Goal: Information Seeking & Learning: Find specific fact

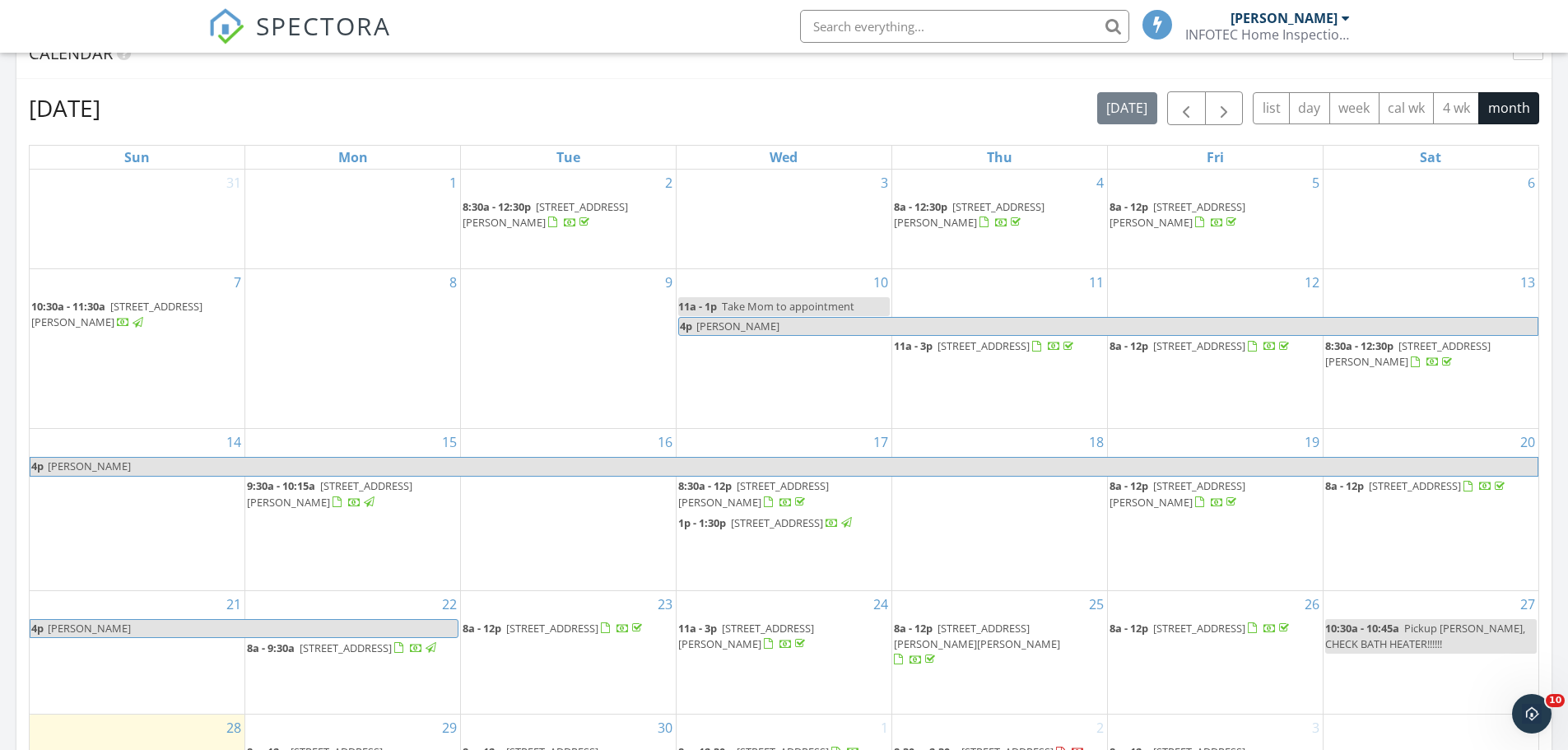
scroll to position [988, 0]
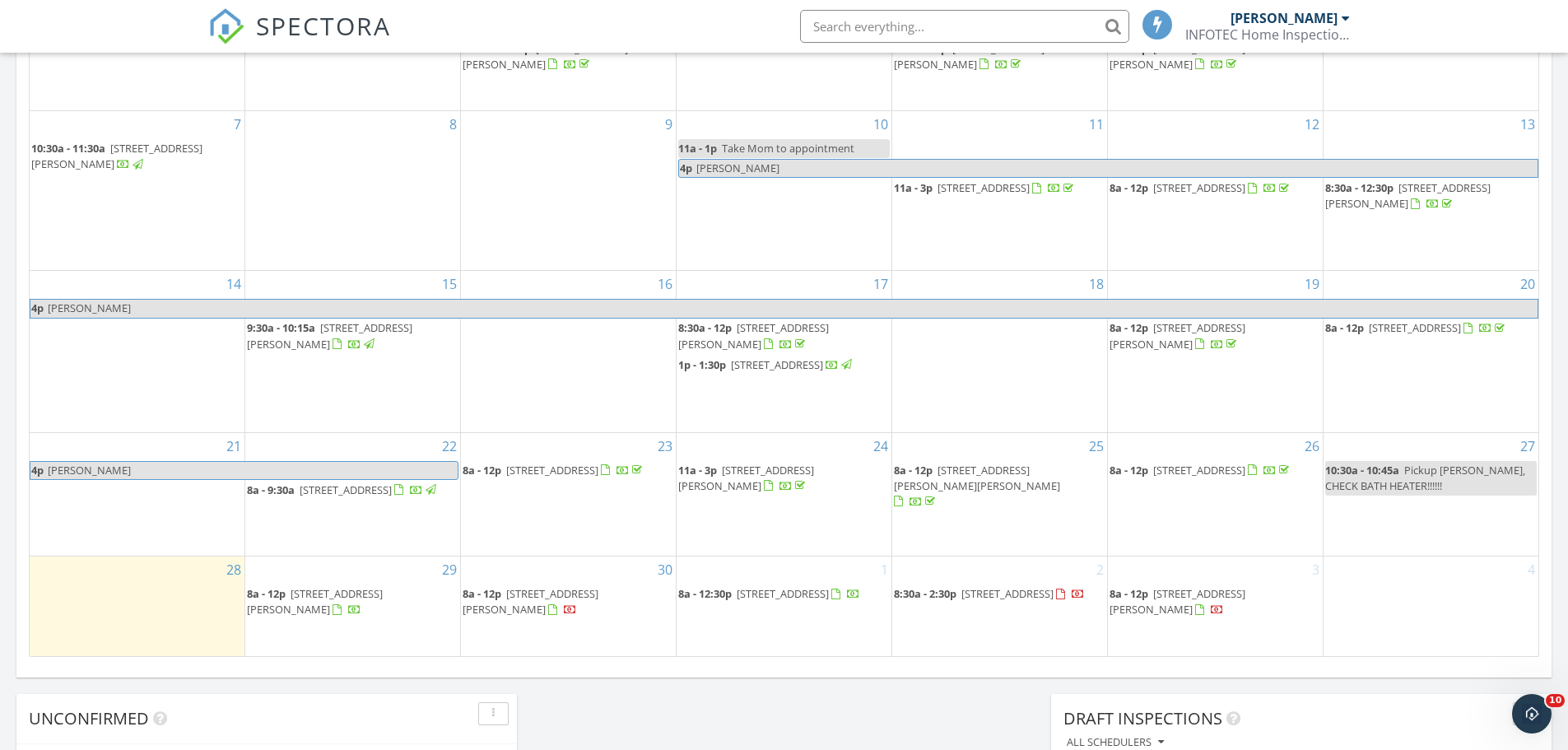
click at [362, 599] on span "11655 Sunset Cir, Hutchinson 55350" at bounding box center [315, 601] width 136 height 31
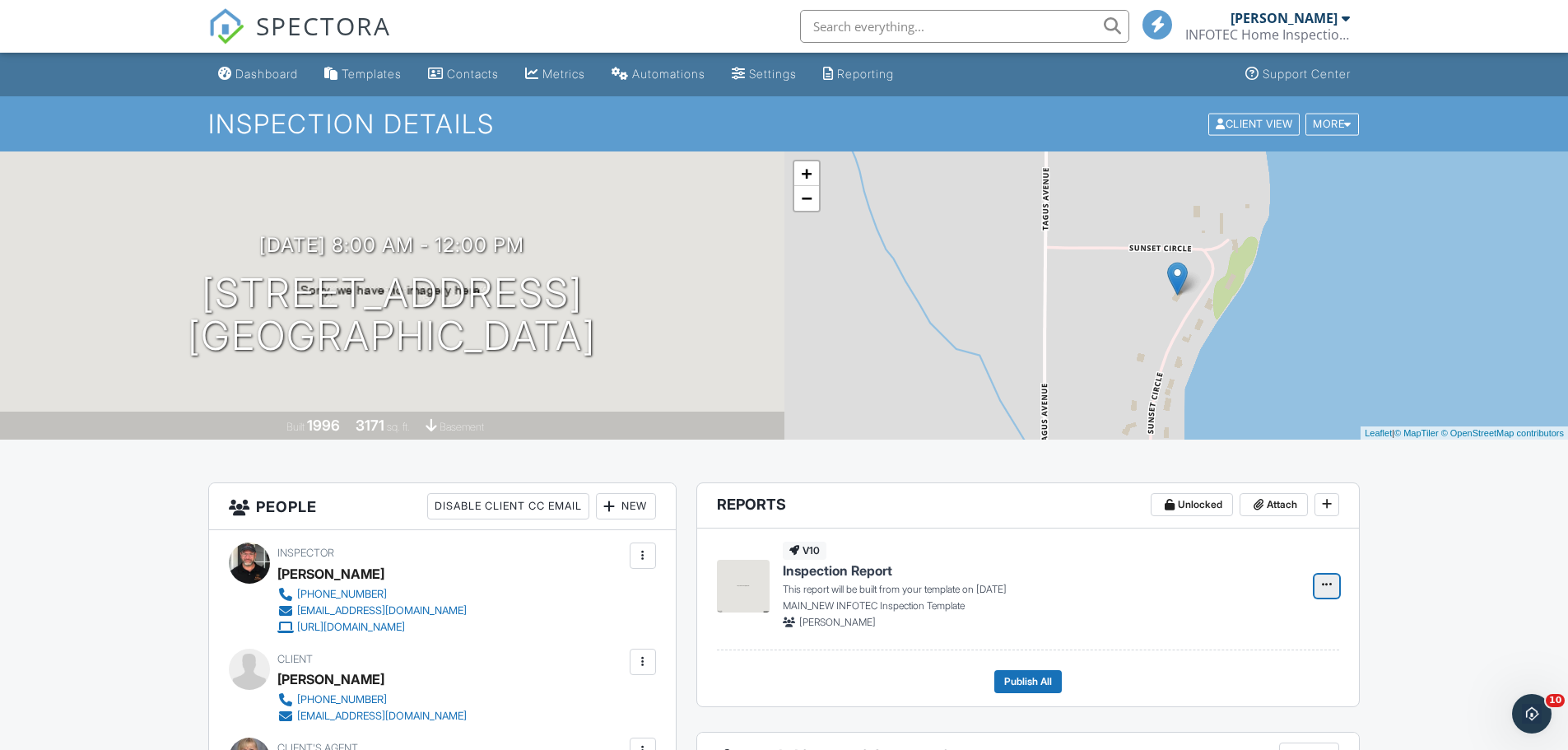
click at [1323, 579] on icon at bounding box center [1327, 585] width 10 height 12
click at [1236, 635] on input "Build Now" at bounding box center [1244, 630] width 168 height 37
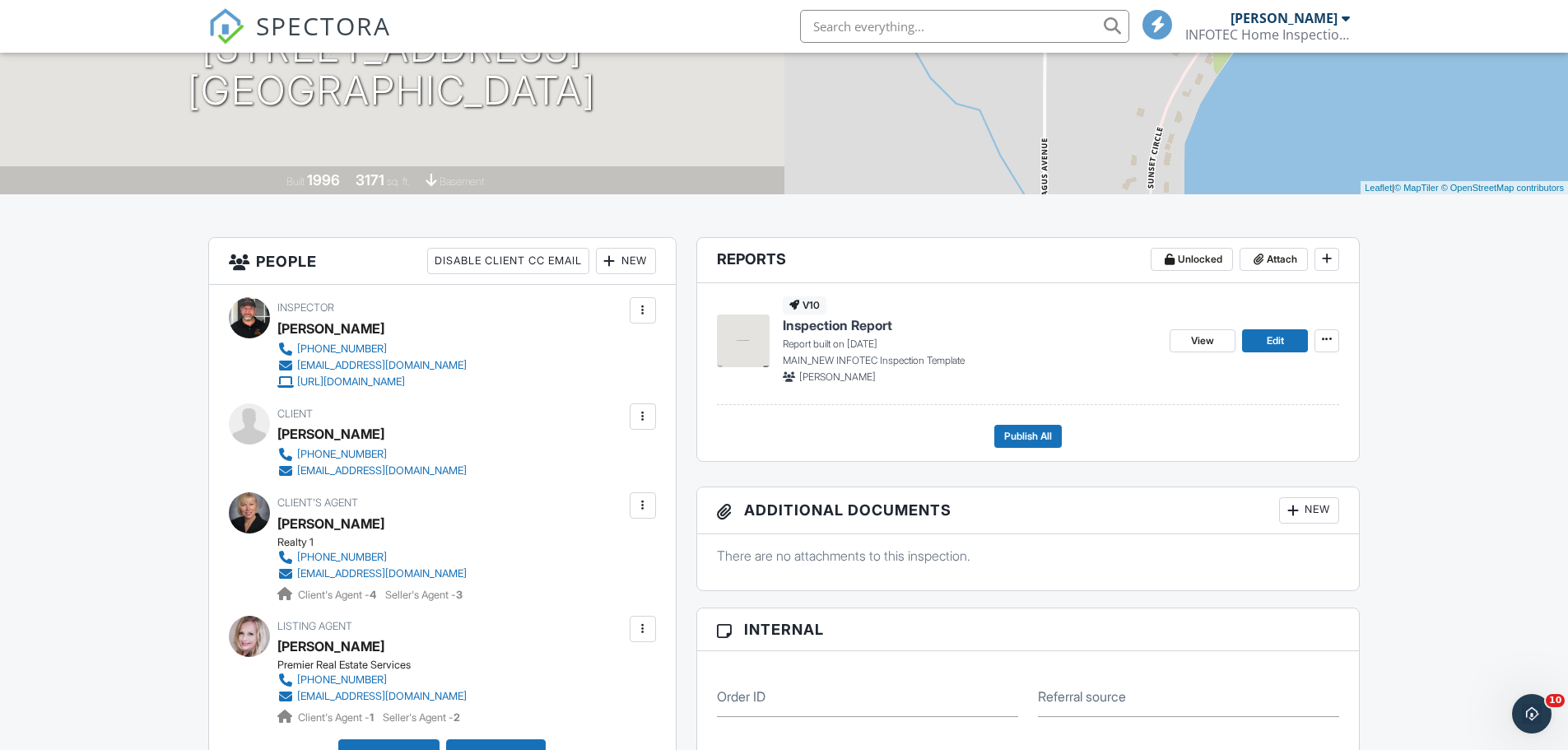
scroll to position [247, 0]
click at [1269, 343] on span "Edit" at bounding box center [1275, 339] width 17 height 17
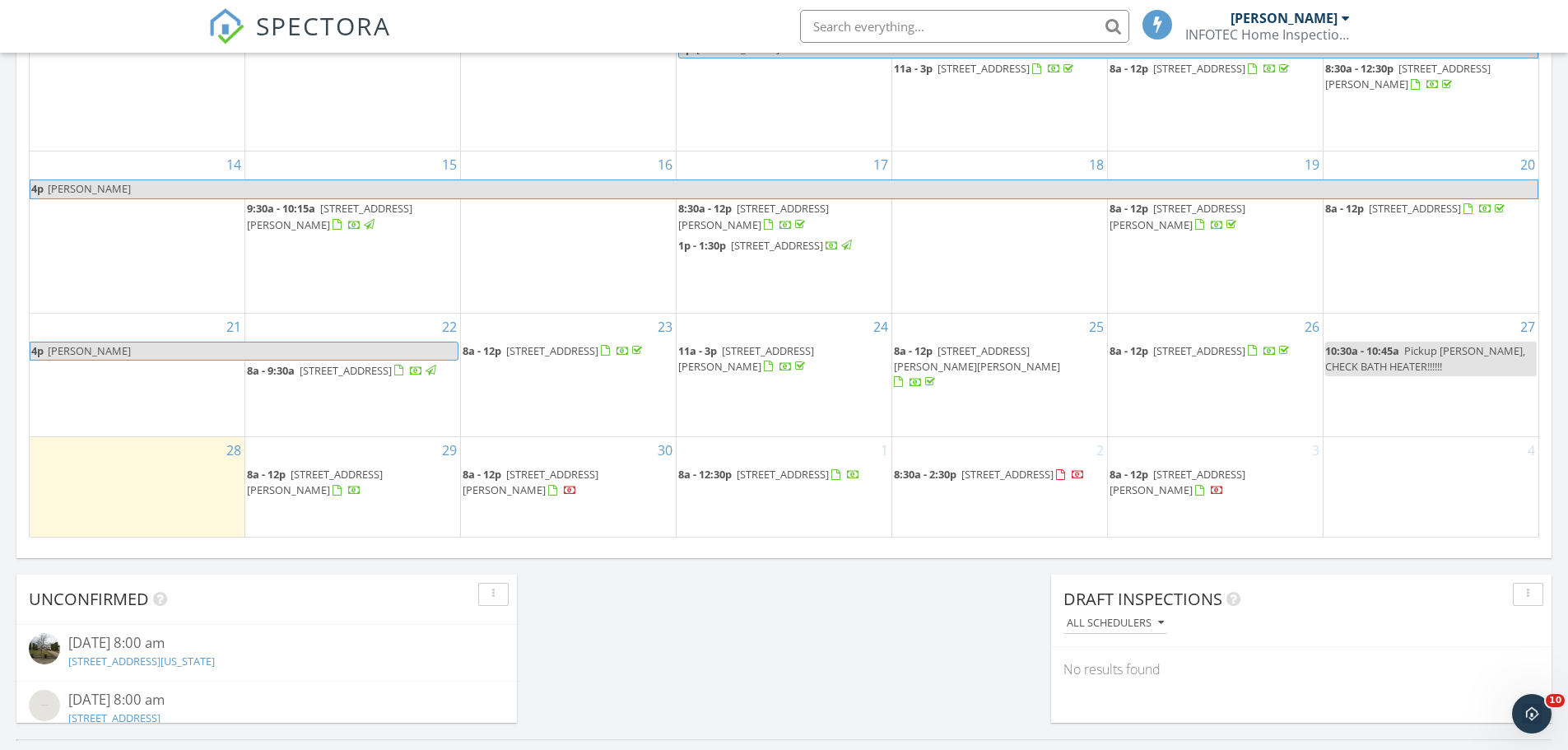
scroll to position [1111, 0]
click at [364, 476] on span "11655 Sunset Cir, Hutchinson 55350" at bounding box center [315, 478] width 136 height 31
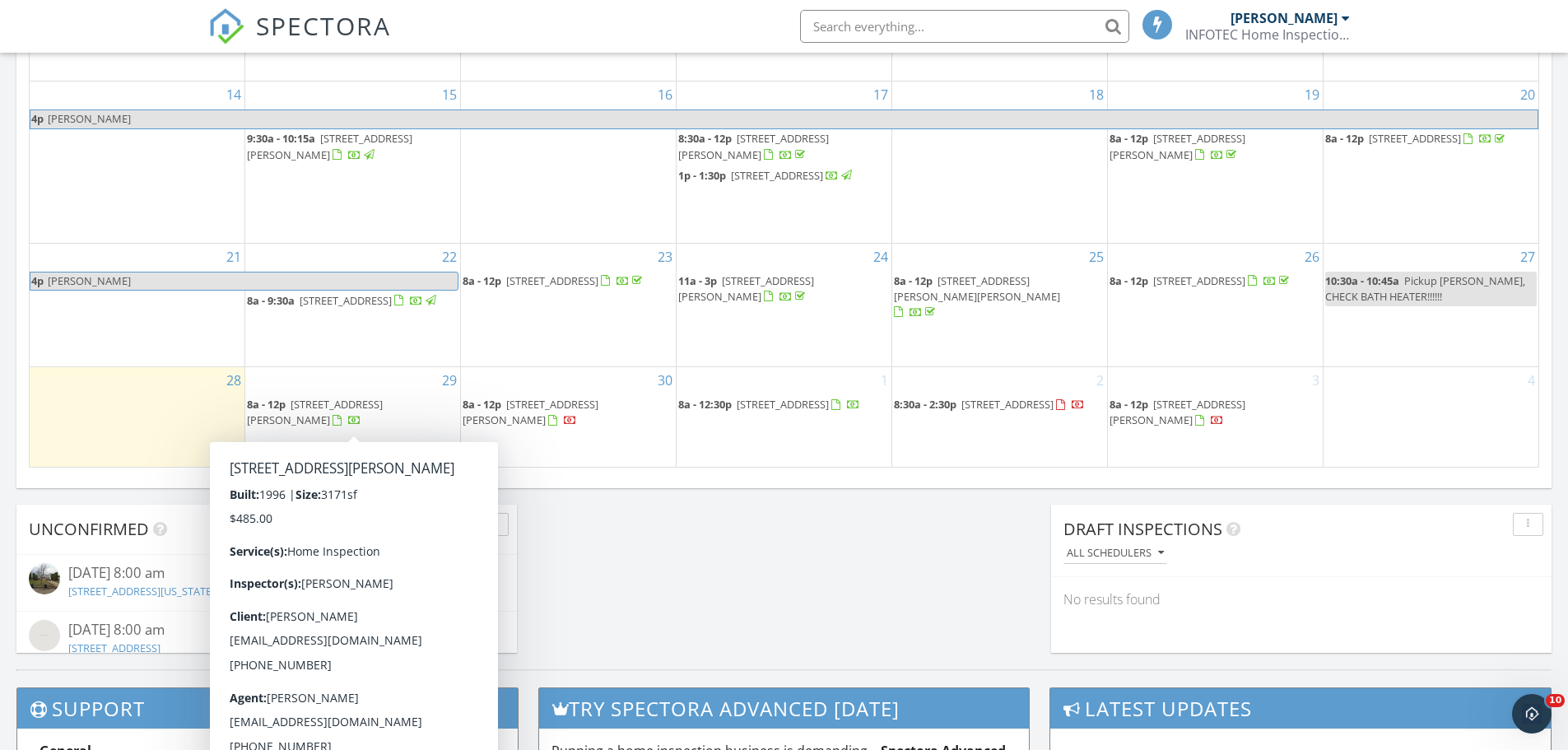
scroll to position [1522, 0]
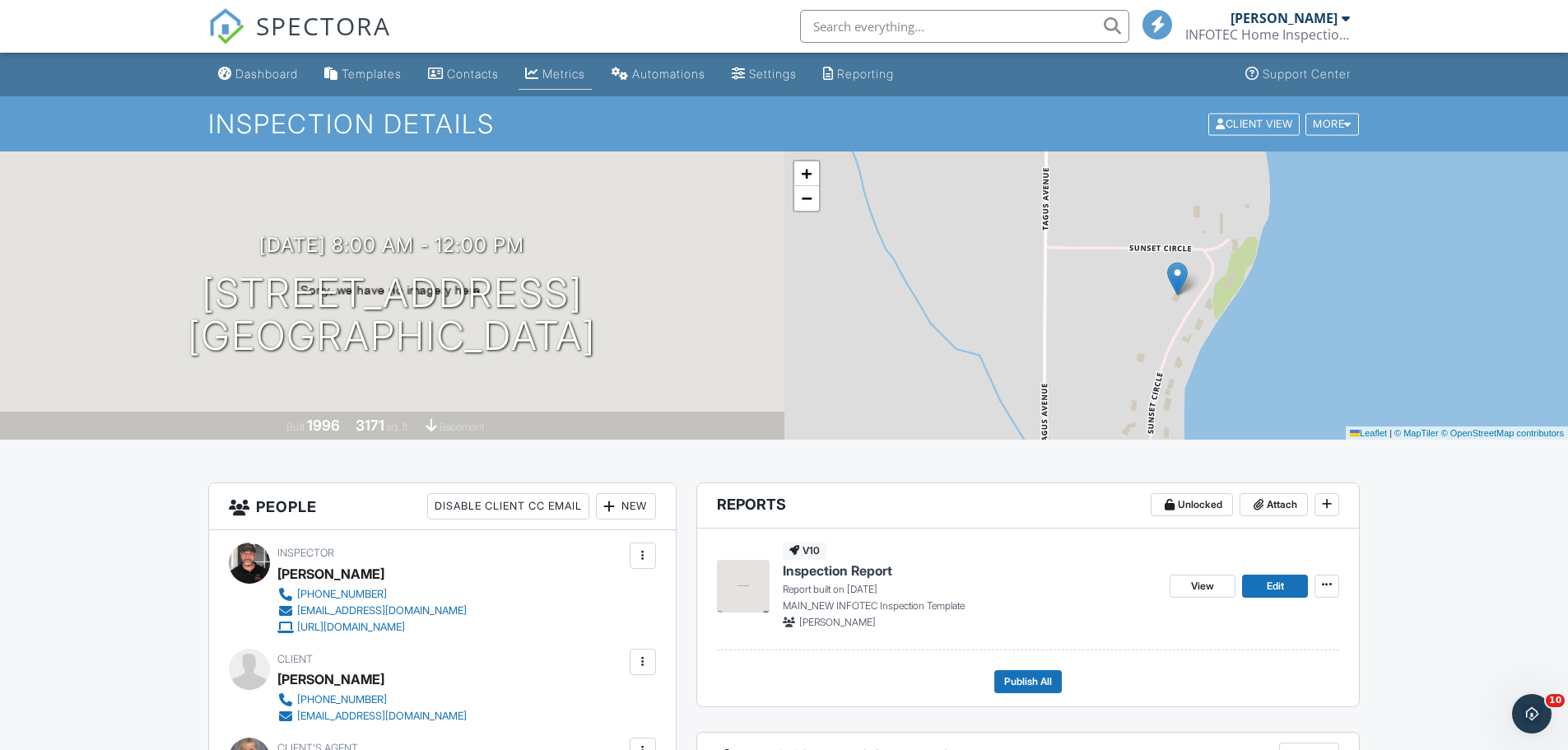
click at [575, 77] on div "Metrics" at bounding box center [564, 74] width 43 height 14
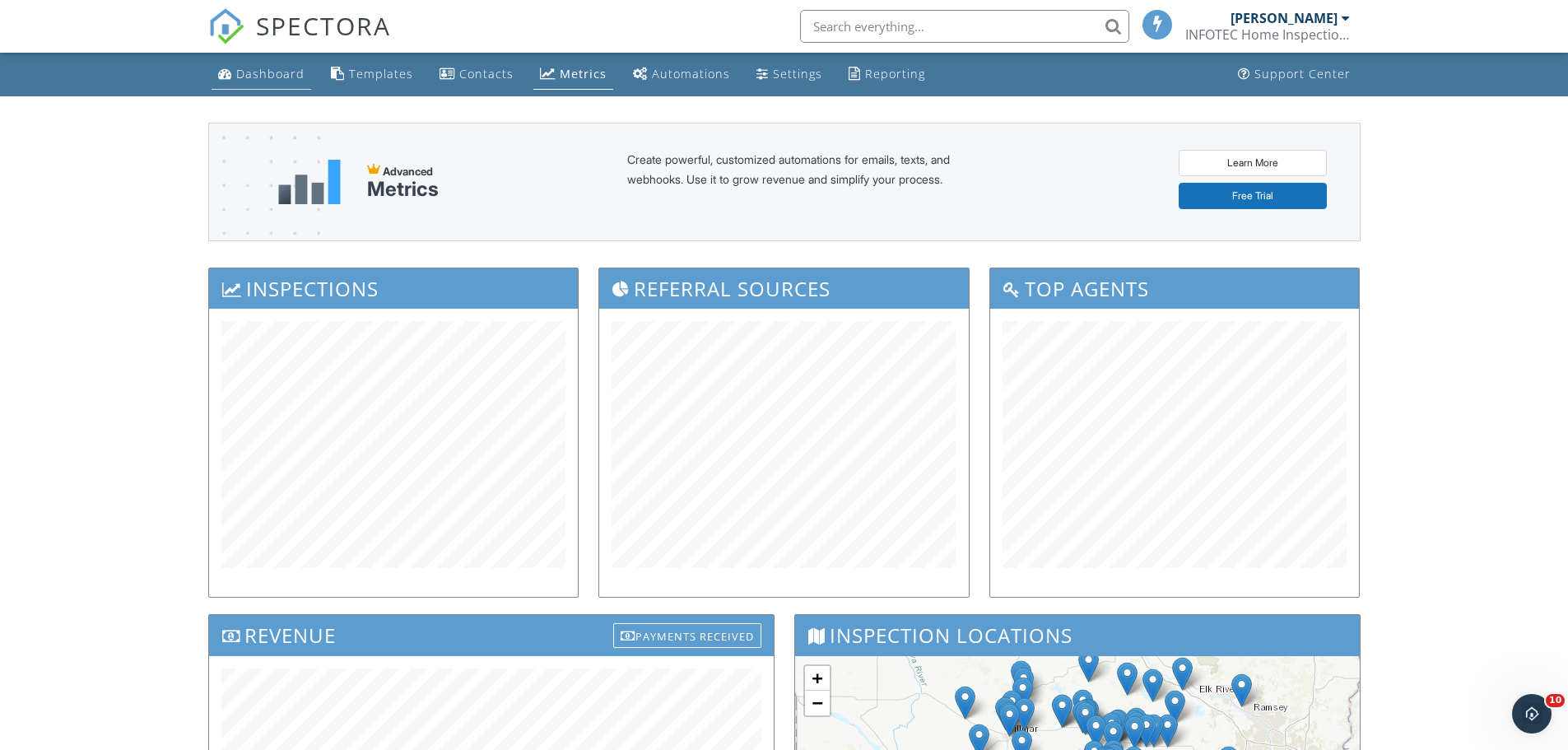
click at [258, 75] on div "Dashboard" at bounding box center [270, 74] width 69 height 16
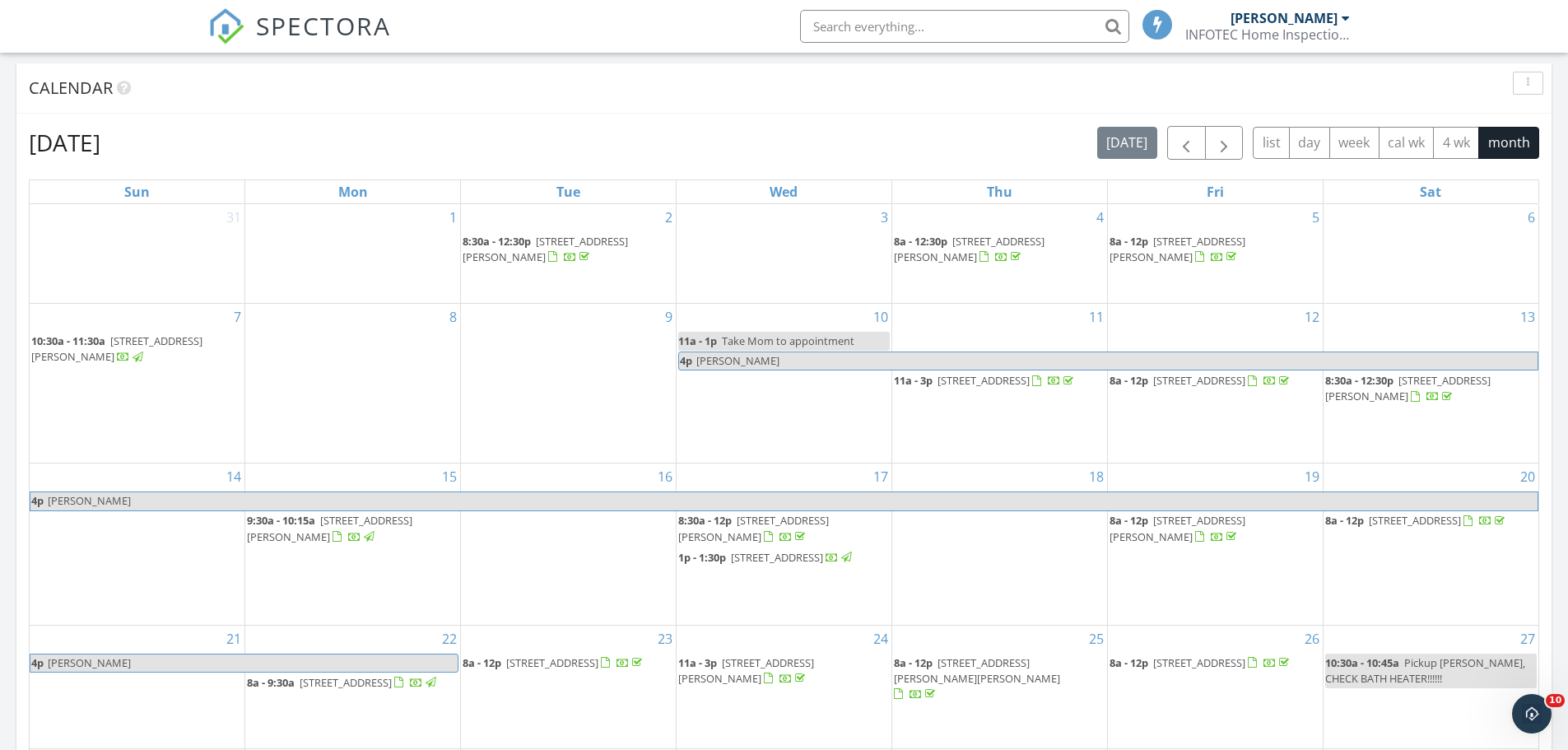
scroll to position [824, 0]
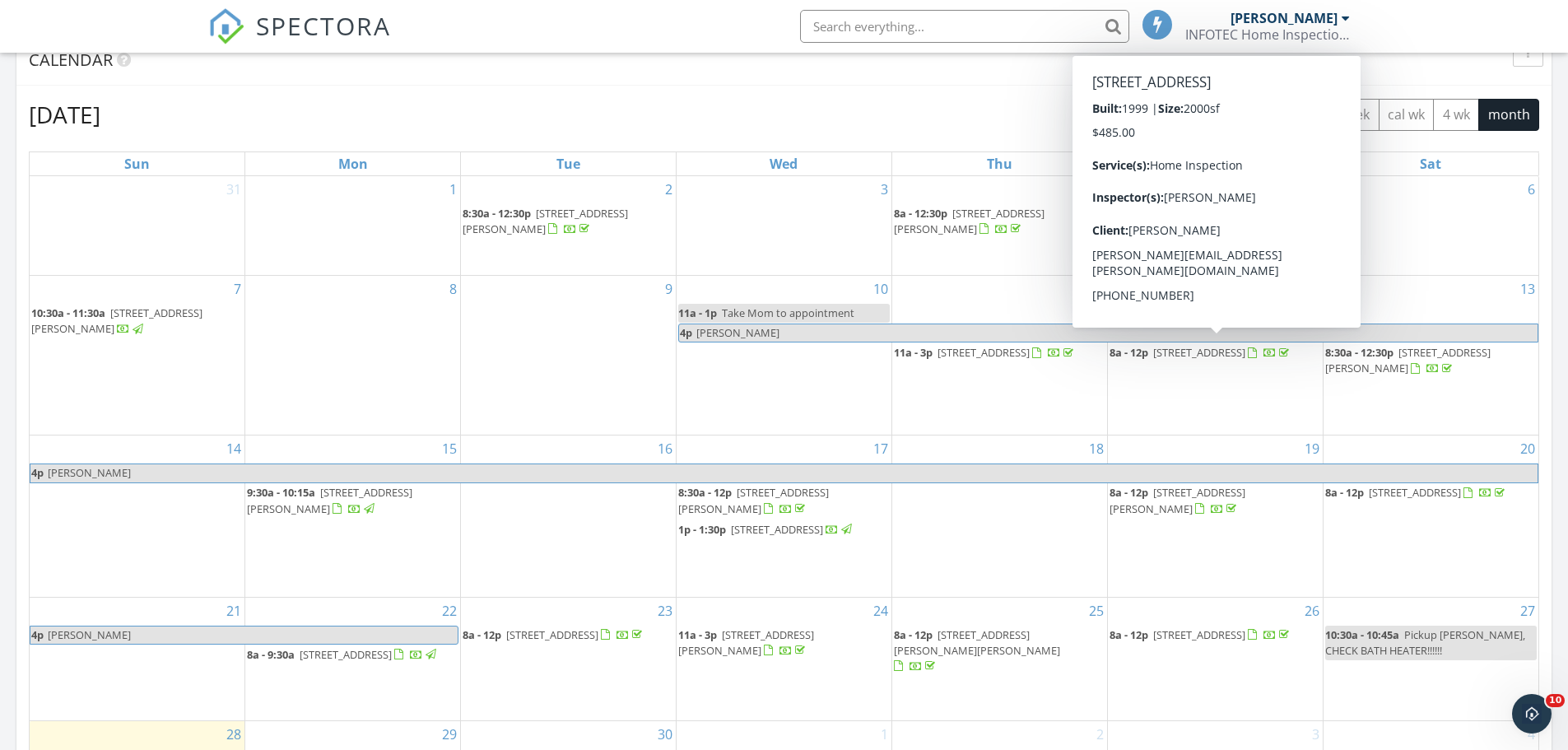
click at [1245, 349] on span "301 S 16th St, Kerkhoven 56252" at bounding box center [1200, 353] width 92 height 15
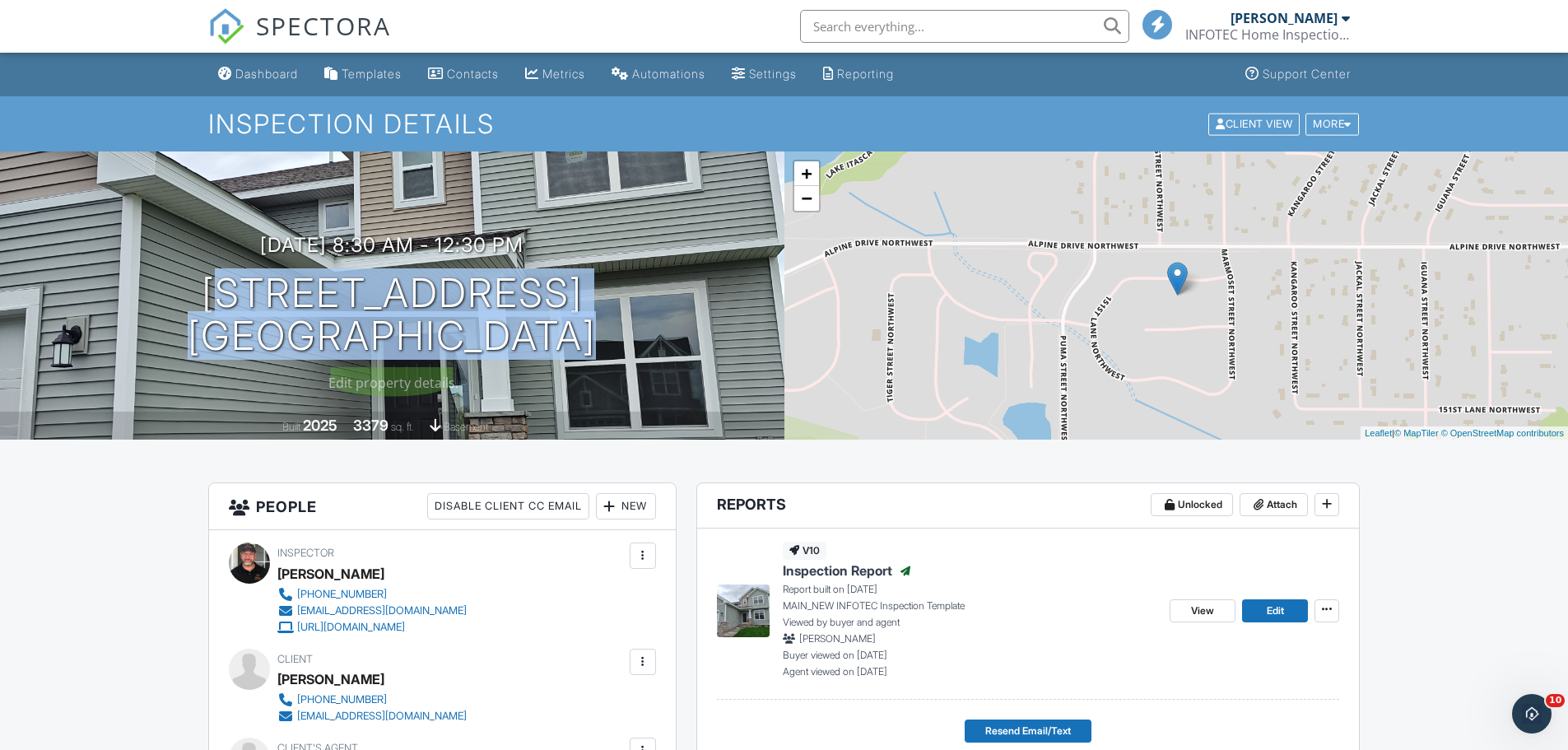
drag, startPoint x: 610, startPoint y: 336, endPoint x: 163, endPoint y: 302, distance: 448.3
click at [163, 302] on div "09/02/2025 8:30 am - 12:30 pm 15225 Nutria St NW Ramsey, MN 55303" at bounding box center [392, 296] width 784 height 125
copy h1 "15225 Nutria St NW Ramsey, MN 55303"
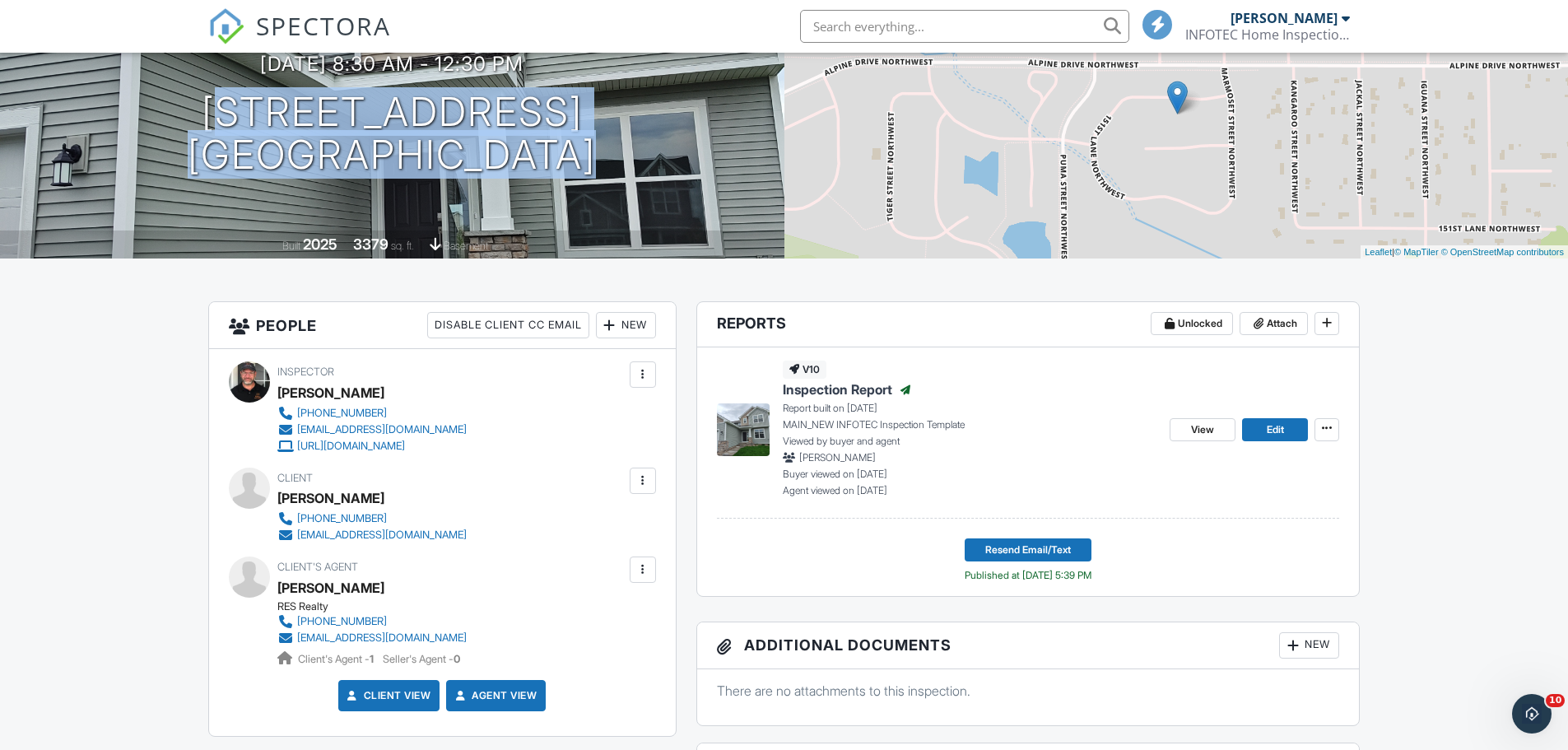
scroll to position [247, 0]
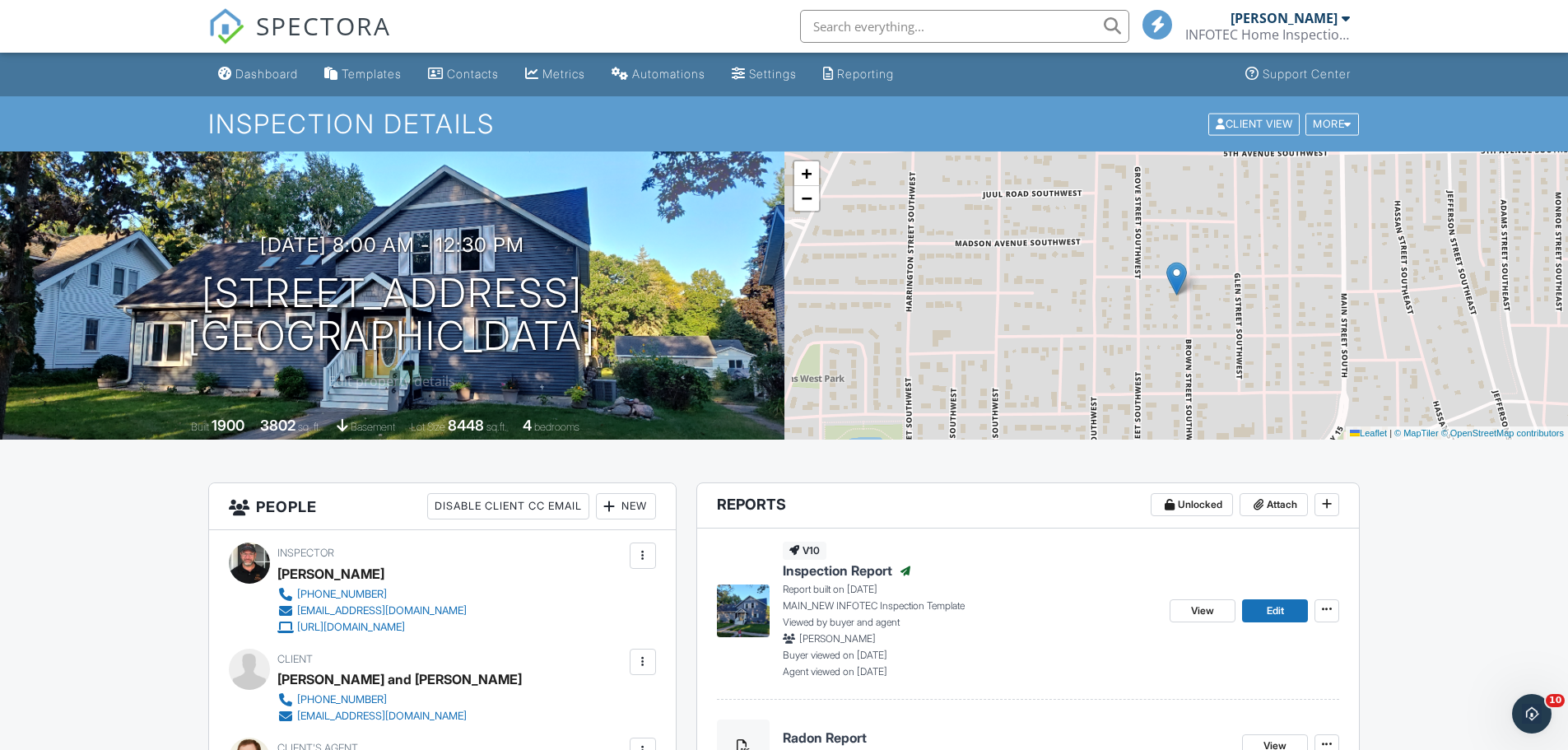
drag, startPoint x: 659, startPoint y: 339, endPoint x: 102, endPoint y: 317, distance: 557.4
click at [102, 317] on div "09/04/2025 8:00 am - 12:30 pm 616 Brown St SW Hutchinson, MN 55350" at bounding box center [392, 296] width 784 height 125
copy h1 "616 Brown St SW Hutchinson, MN 55350"
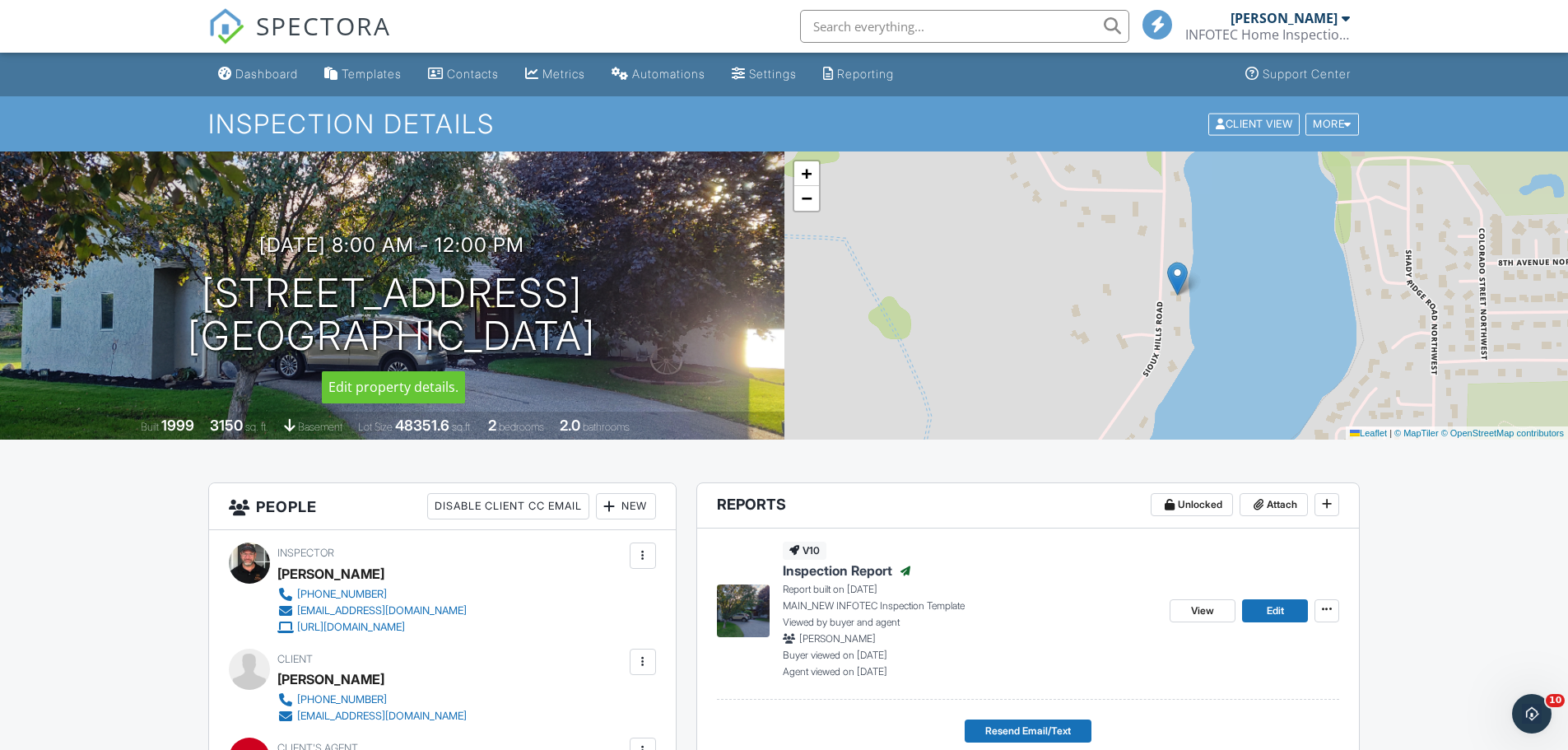
drag, startPoint x: 672, startPoint y: 335, endPoint x: 125, endPoint y: 306, distance: 547.8
click at [125, 306] on div "09/05/2025 8:00 am - 12:00 pm 19572 Sioux Hills Rd Hutchinson, MN 55350" at bounding box center [392, 296] width 784 height 125
copy h1 "19572 Sioux Hills Rd Hutchinson, MN 55350"
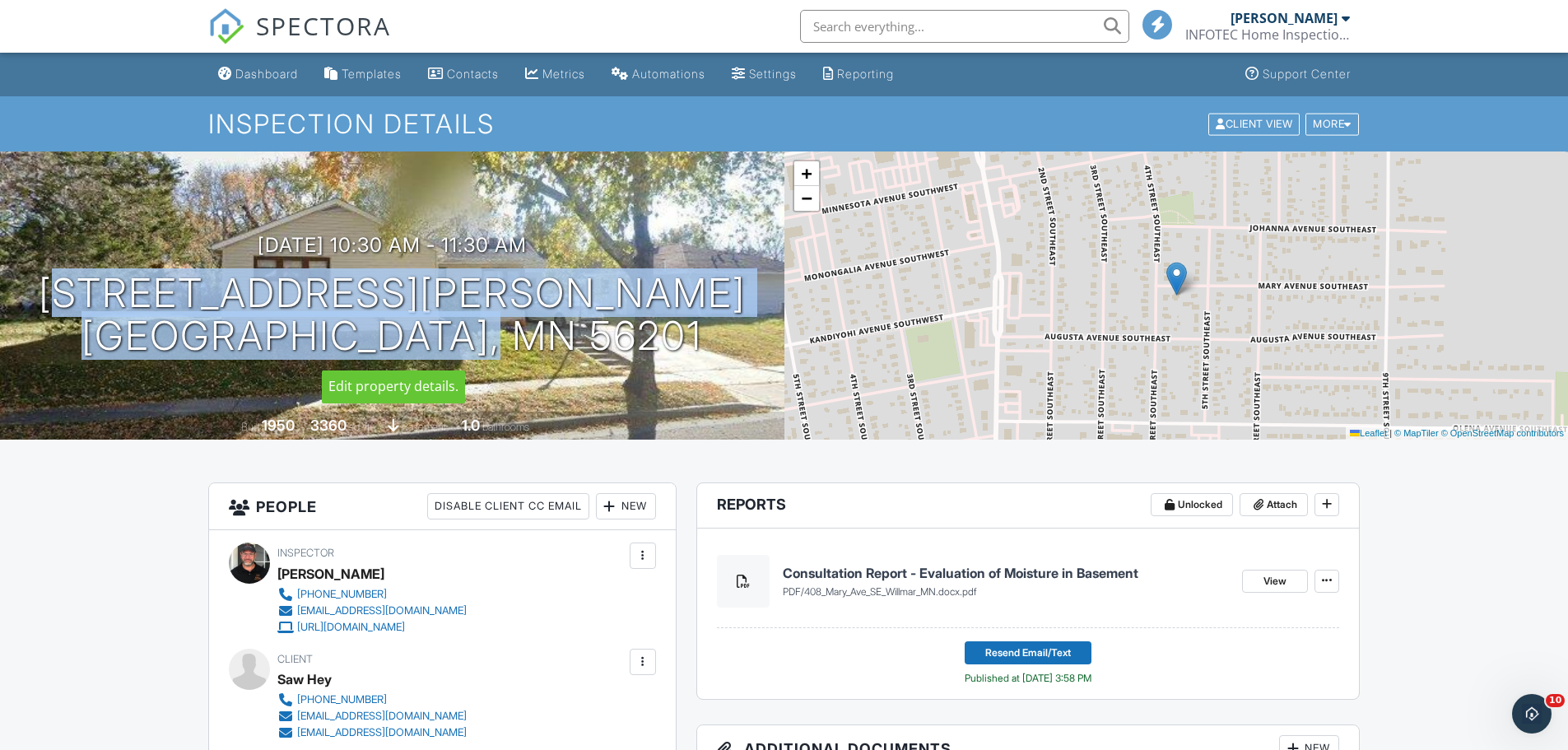
drag, startPoint x: 624, startPoint y: 342, endPoint x: 139, endPoint y: 310, distance: 486.1
click at [139, 310] on div "09/07/2025 10:30 am - 11:30 am 408 Mary Ave SE Willmar, MN 56201" at bounding box center [392, 296] width 784 height 125
copy h1 "408 Mary Ave SE Willmar, MN 56201"
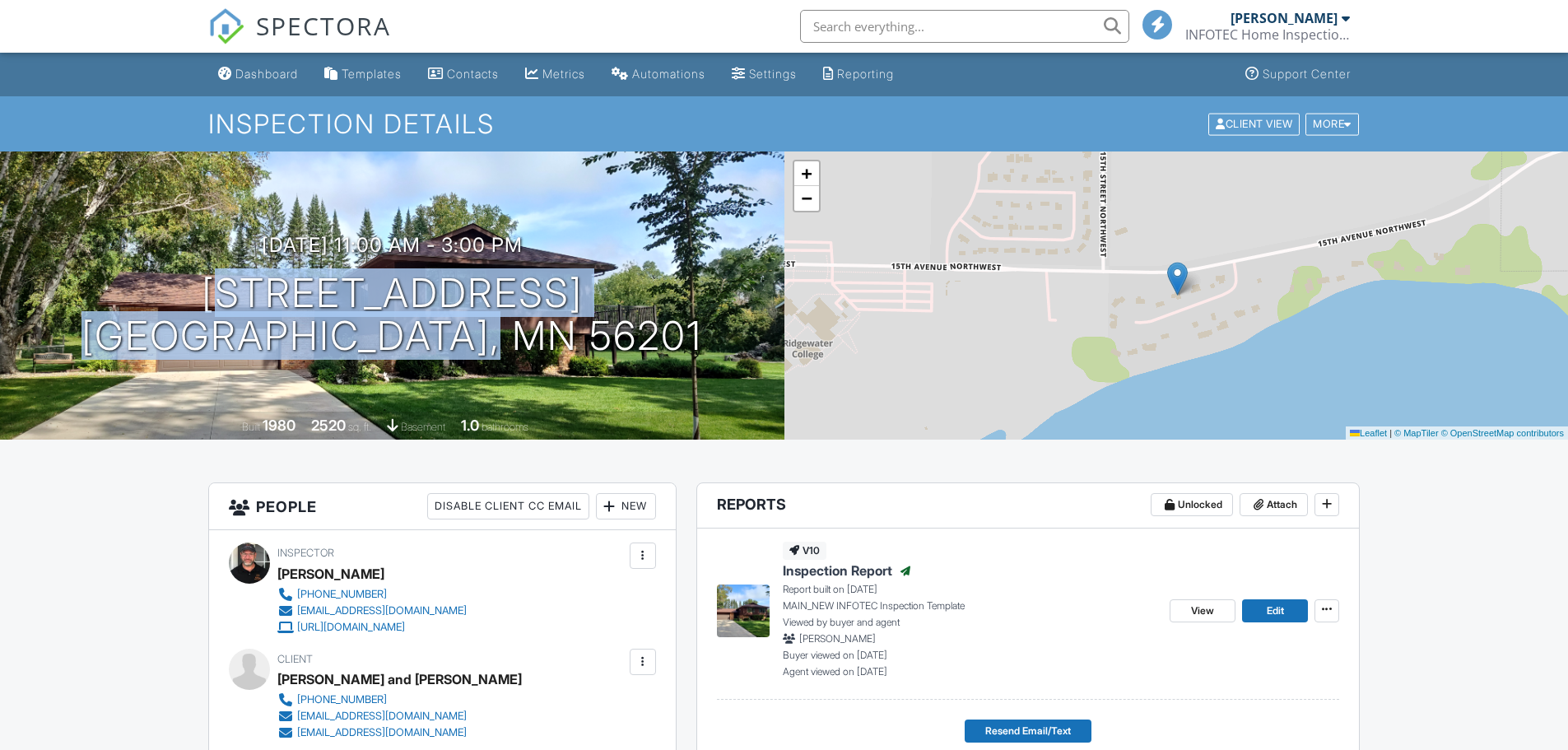
drag, startPoint x: 668, startPoint y: 344, endPoint x: 94, endPoint y: 302, distance: 575.5
click at [94, 302] on div "[DATE] 11:00 am - 3:00 pm [STREET_ADDRESS] [GEOGRAPHIC_DATA], MN 56201" at bounding box center [392, 296] width 784 height 125
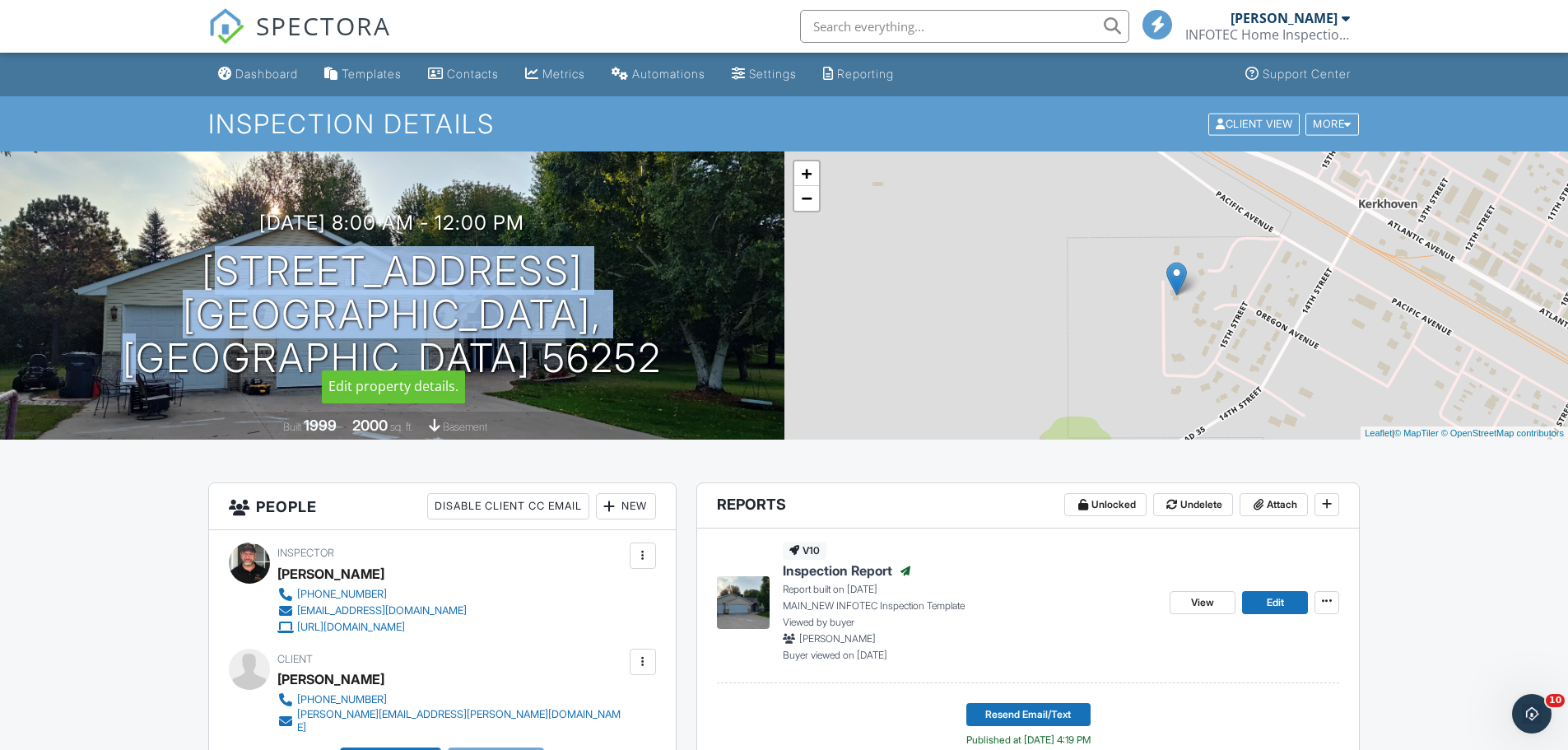
drag, startPoint x: 661, startPoint y: 340, endPoint x: 135, endPoint y: 305, distance: 527.2
click at [135, 305] on div "09/12/2025 8:00 am - 12:00 pm 301 S 16th St Kerkhoven, MN 56252" at bounding box center [392, 295] width 784 height 168
copy h1 "301 S 16th St Kerkhoven, MN 56252"
click at [239, 72] on div "Dashboard" at bounding box center [267, 74] width 63 height 14
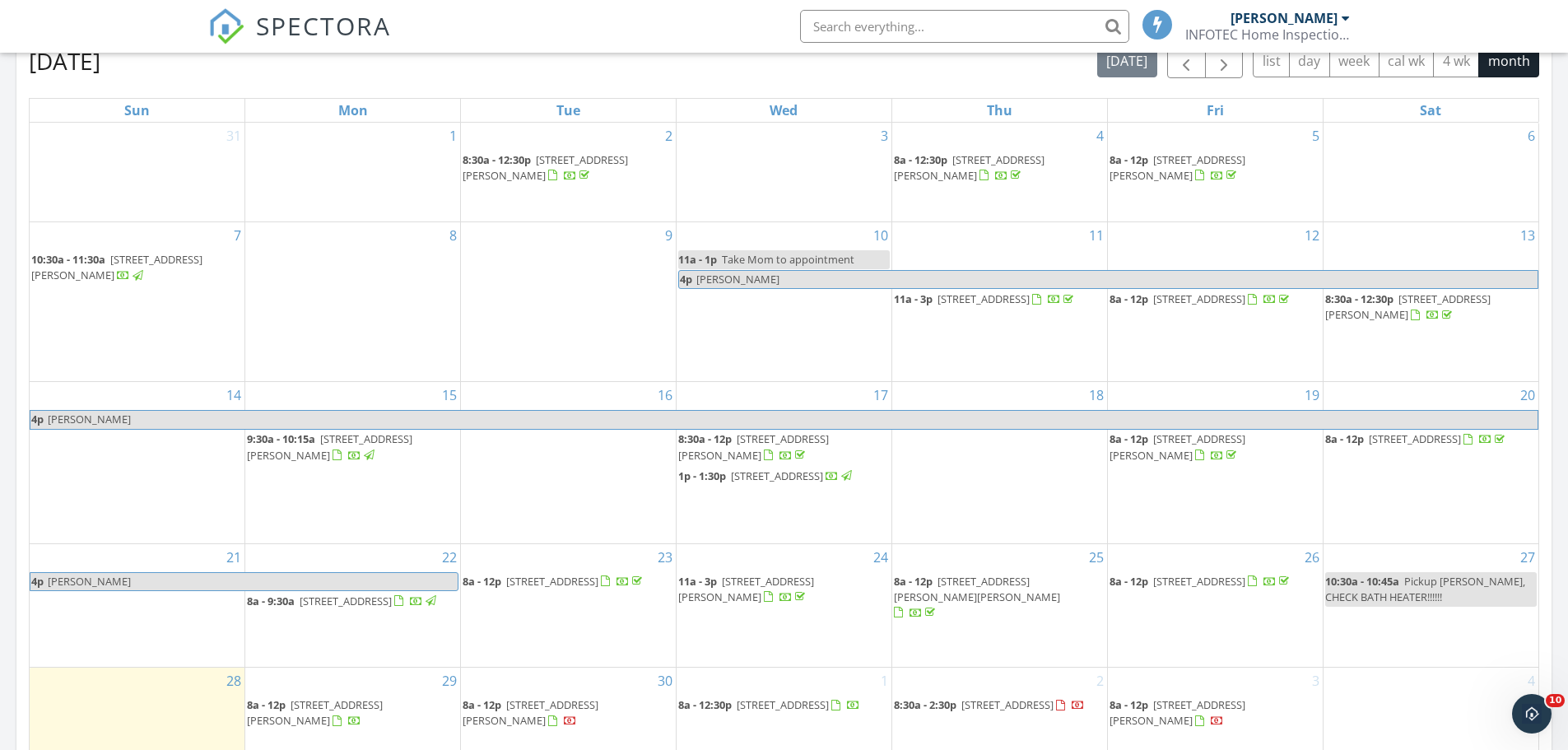
scroll to position [781, 0]
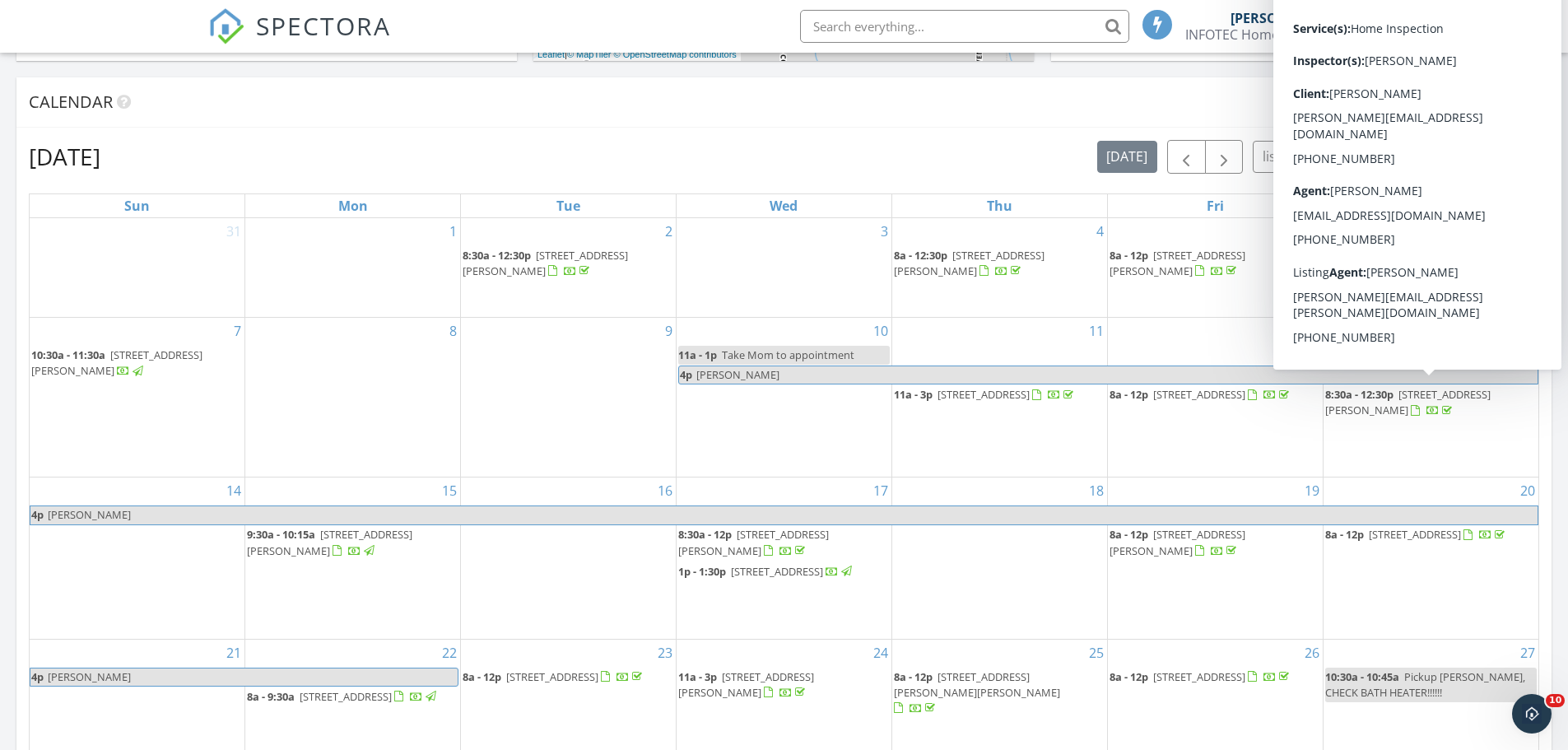
click at [1461, 391] on span "[STREET_ADDRESS][PERSON_NAME]" at bounding box center [1408, 402] width 165 height 31
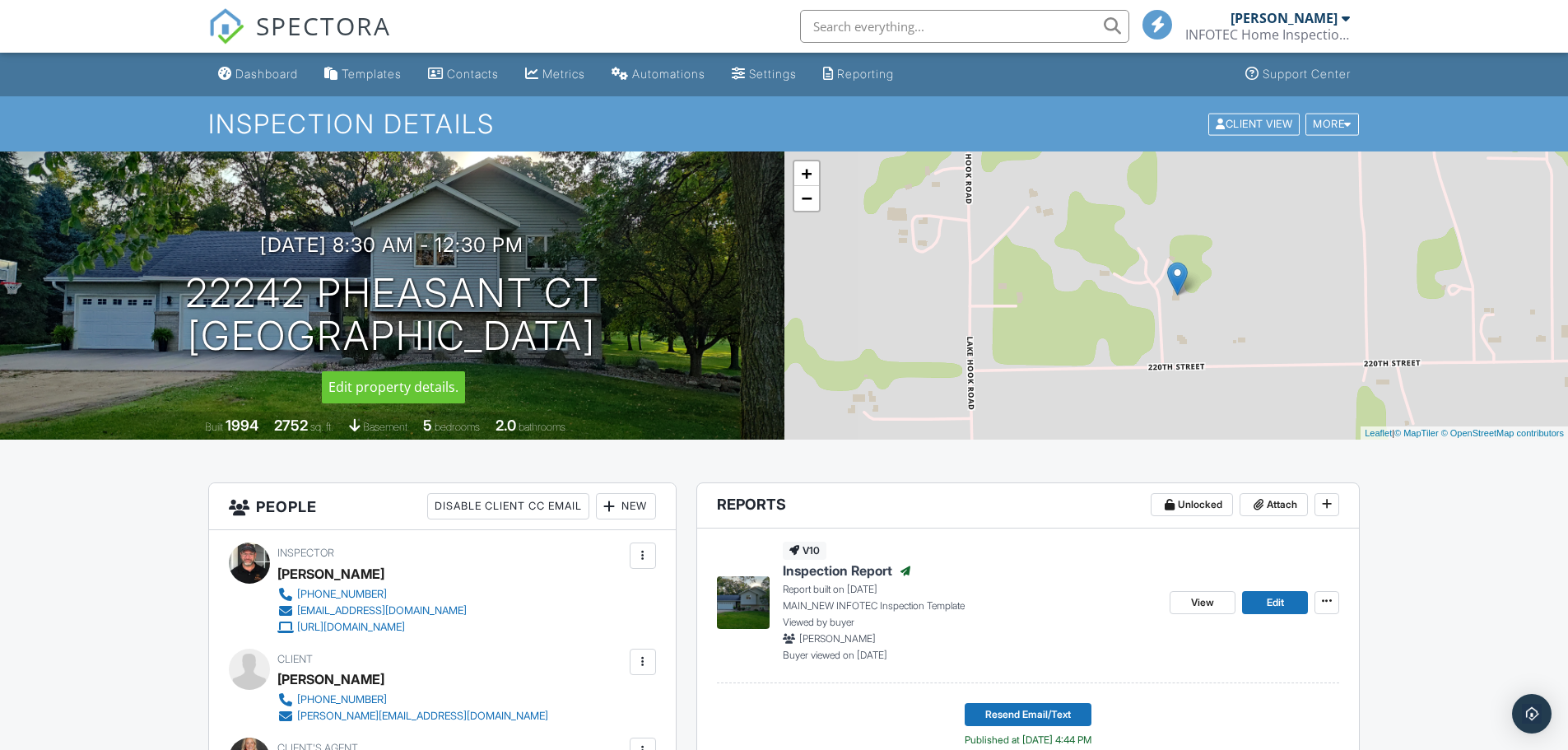
drag, startPoint x: 681, startPoint y: 369, endPoint x: 88, endPoint y: 279, distance: 599.8
click at [88, 279] on div "09/13/2025 8:30 am - 12:30 pm 22242 Pheasant Ct Hutchinson, MN 55350 Built 1994…" at bounding box center [392, 295] width 784 height 288
copy h1 "22242 Pheasant Ct Hutchinson, MN 55350"
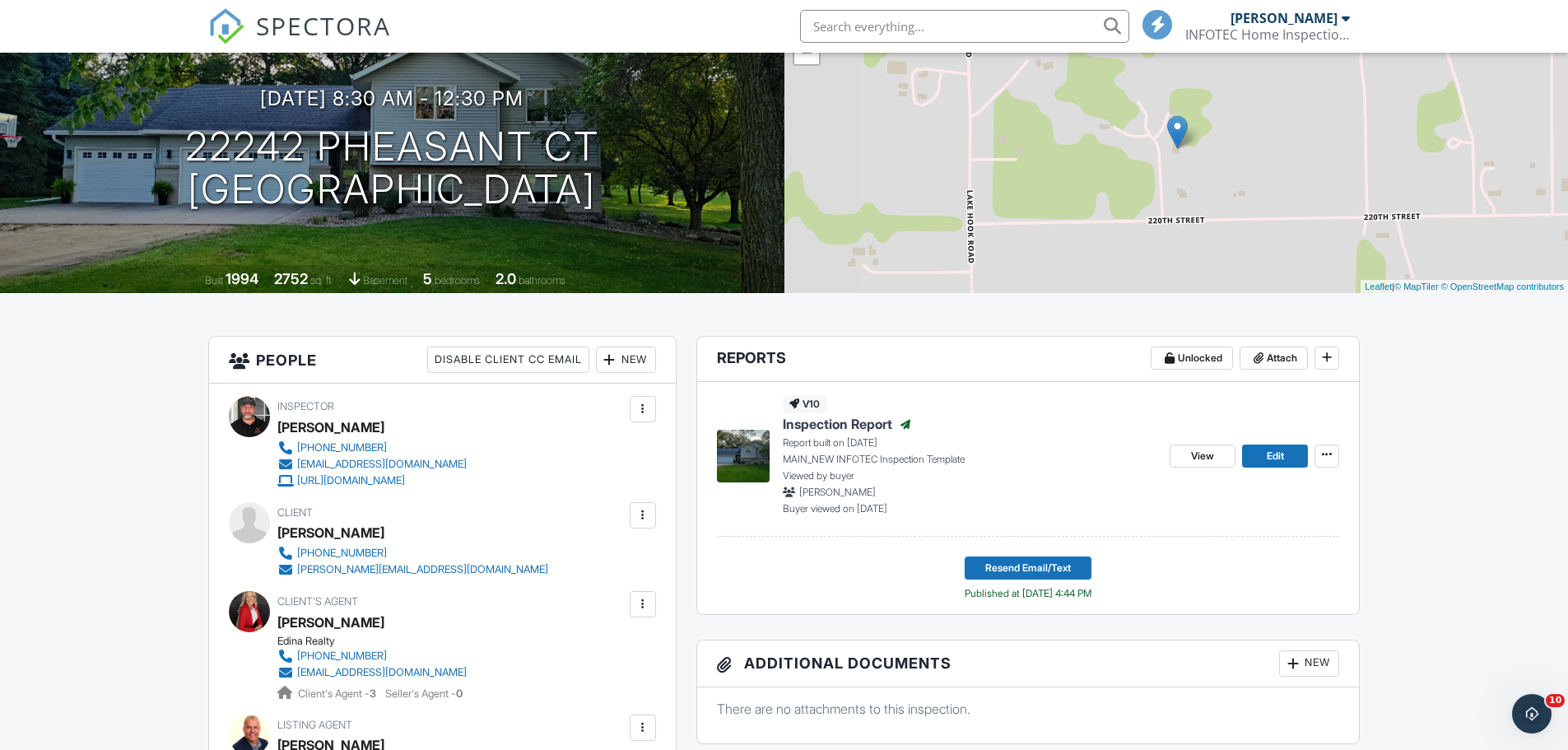
scroll to position [164, 0]
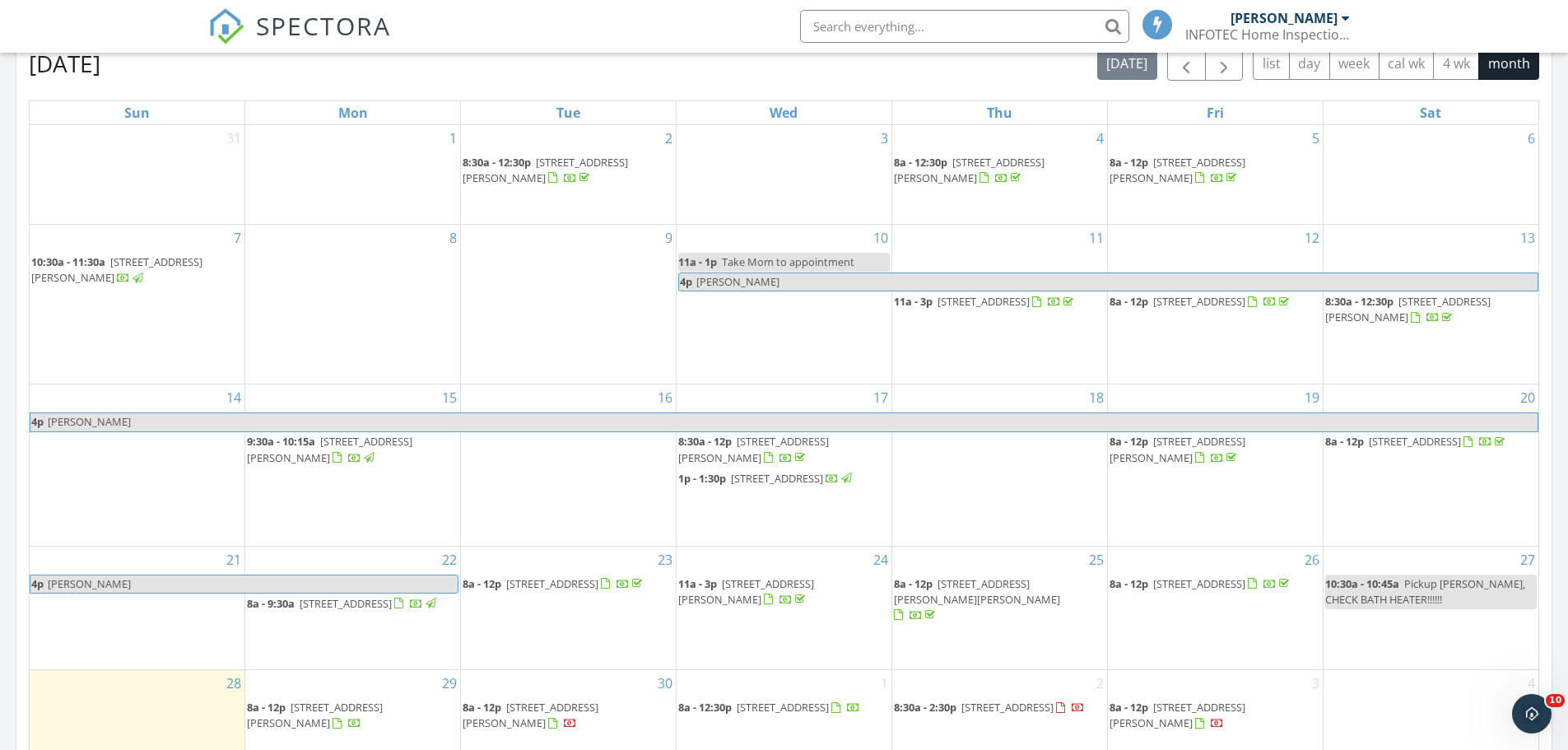
scroll to position [904, 0]
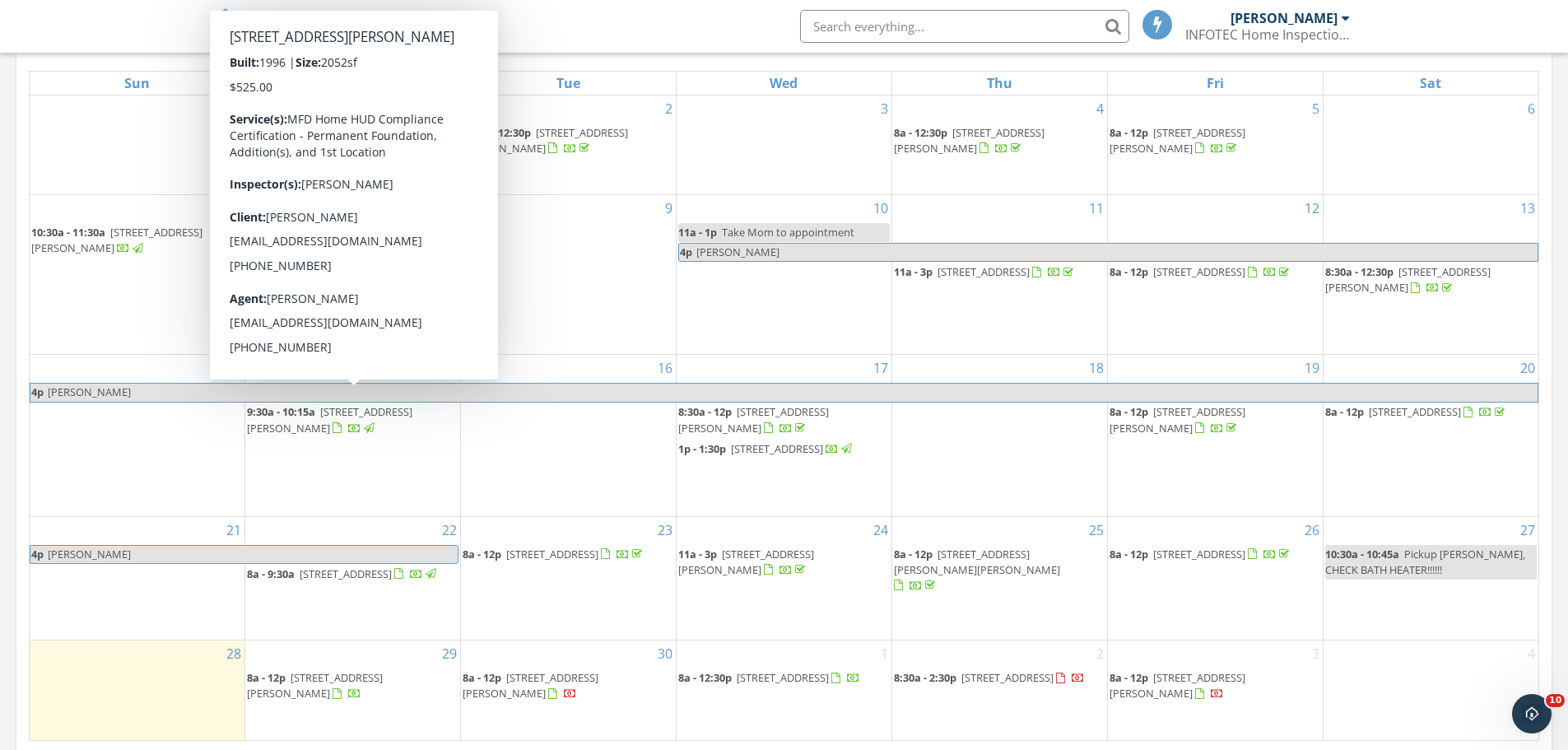
click at [339, 415] on span "[STREET_ADDRESS][PERSON_NAME]" at bounding box center [329, 420] width 165 height 31
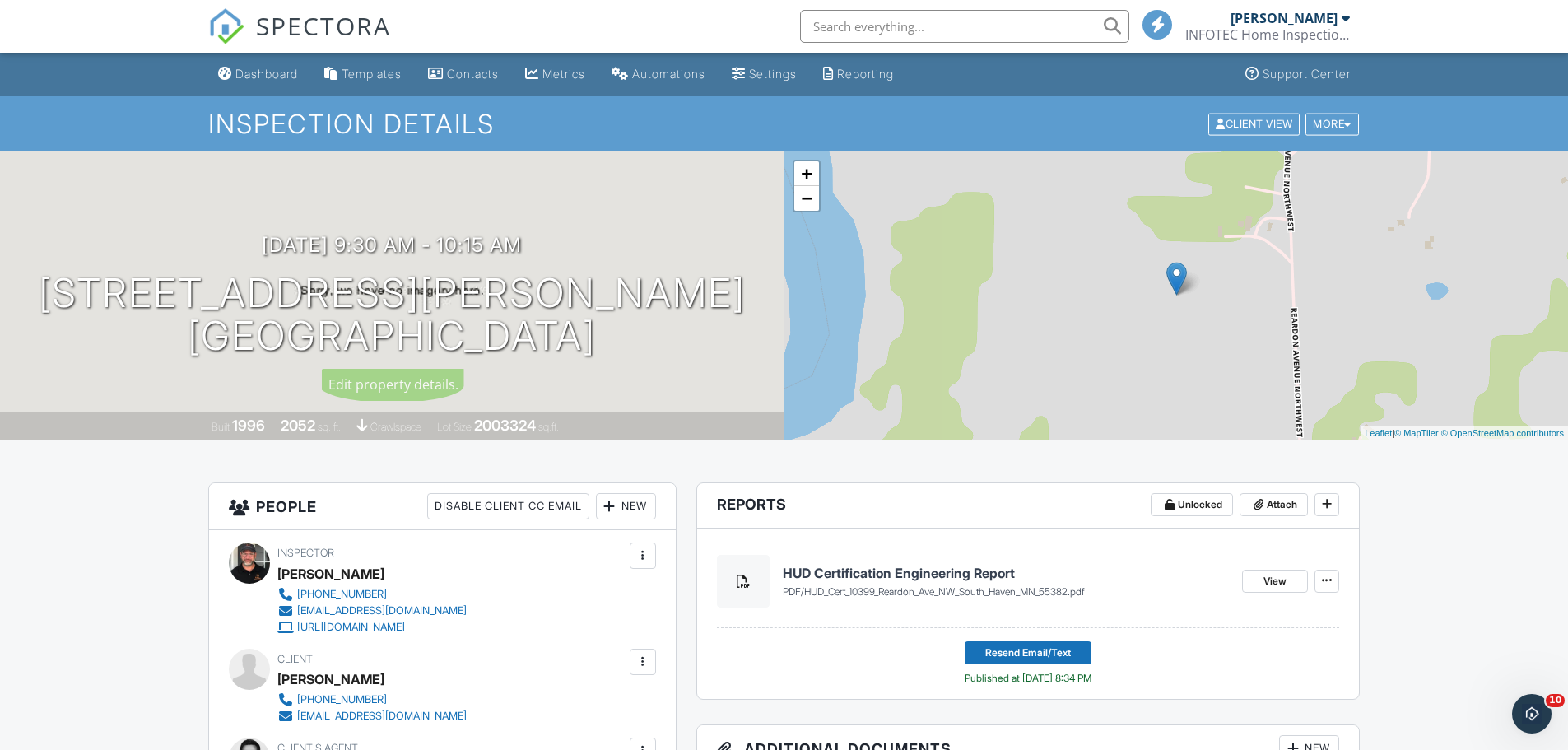
drag, startPoint x: 675, startPoint y: 346, endPoint x: 91, endPoint y: 291, distance: 586.6
click at [91, 291] on div "[DATE] 9:30 am - 10:15 am [STREET_ADDRESS][PERSON_NAME] [GEOGRAPHIC_DATA]" at bounding box center [392, 296] width 784 height 125
copy h1 "10399 Reardon Ave NW South Haven, MN 55382"
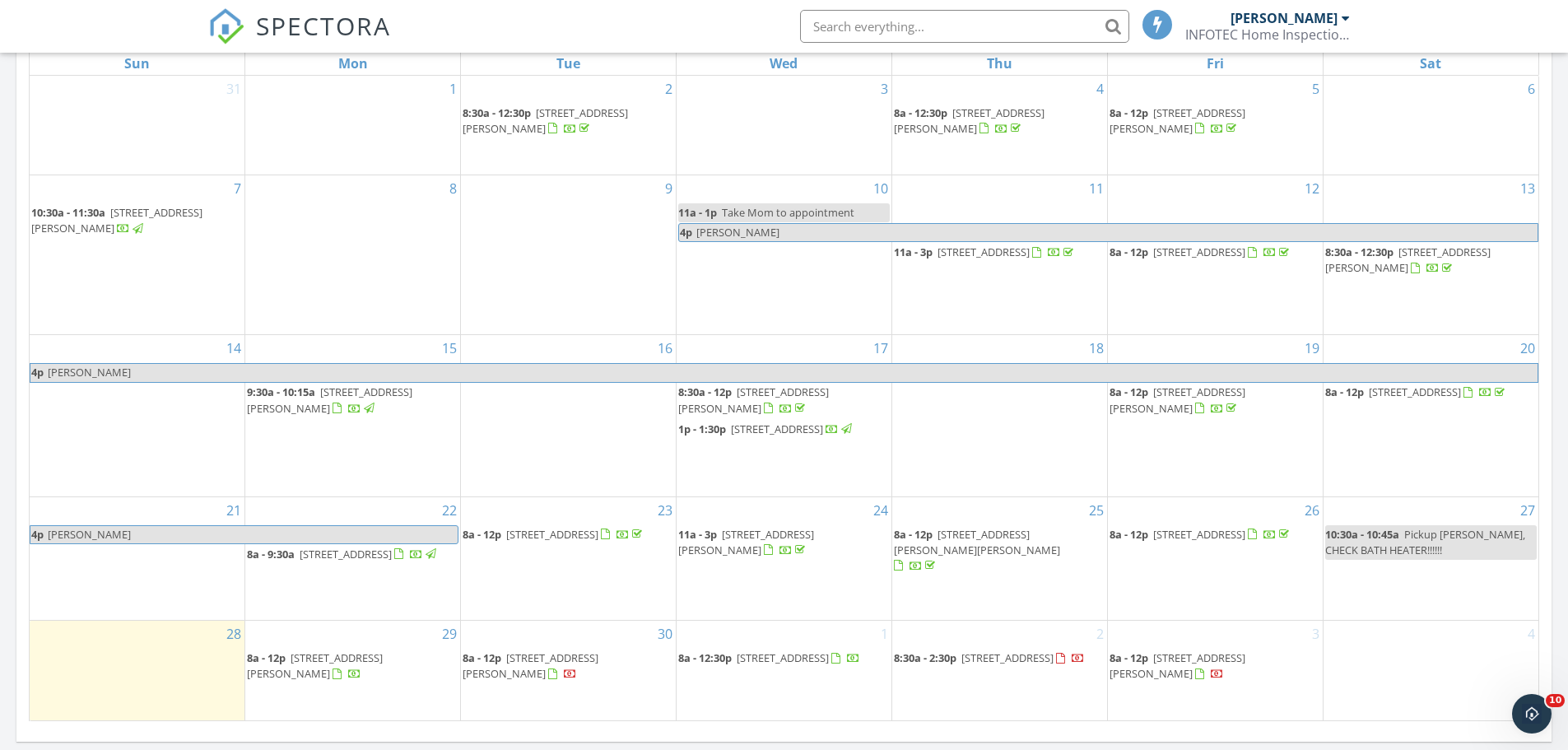
scroll to position [945, 0]
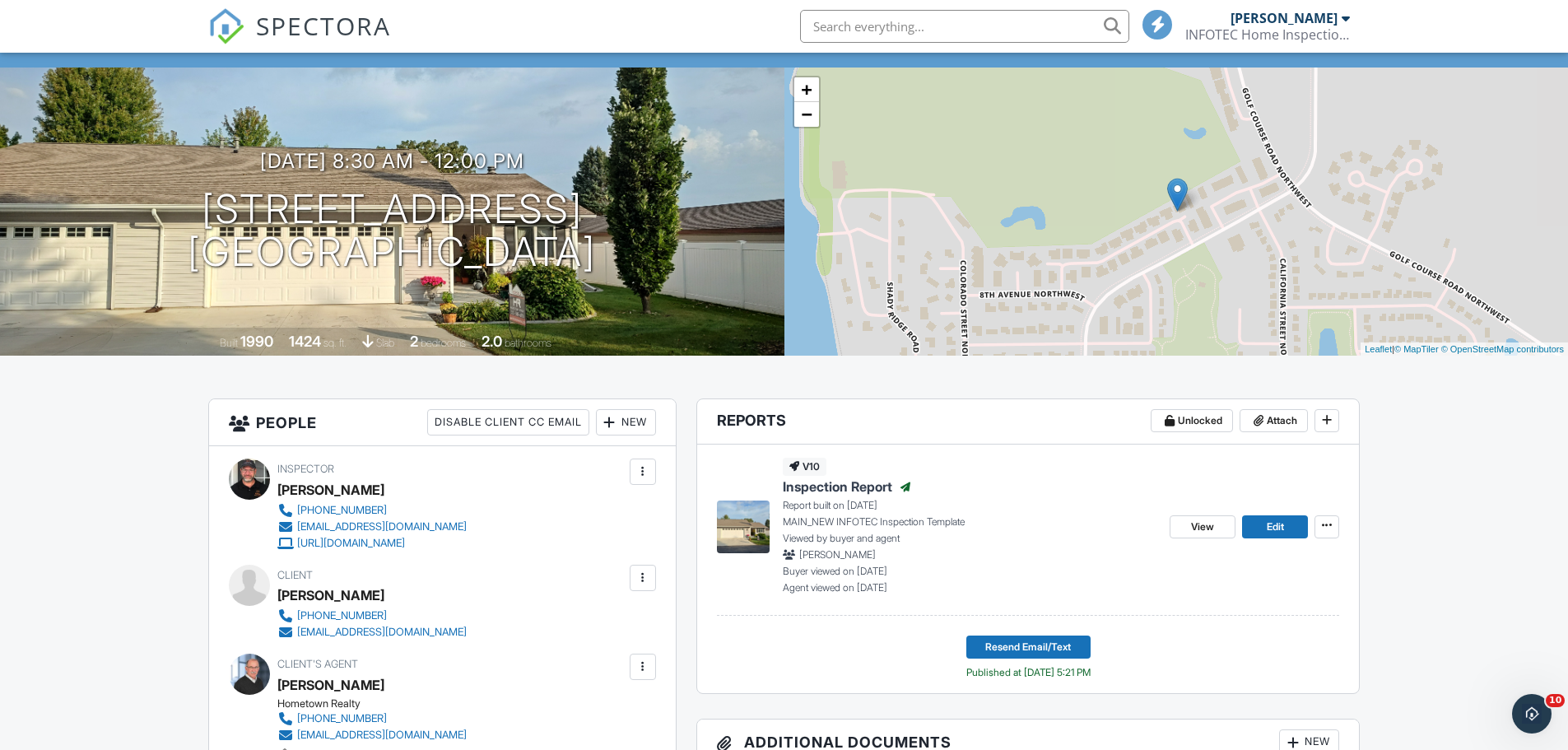
scroll to position [83, 0]
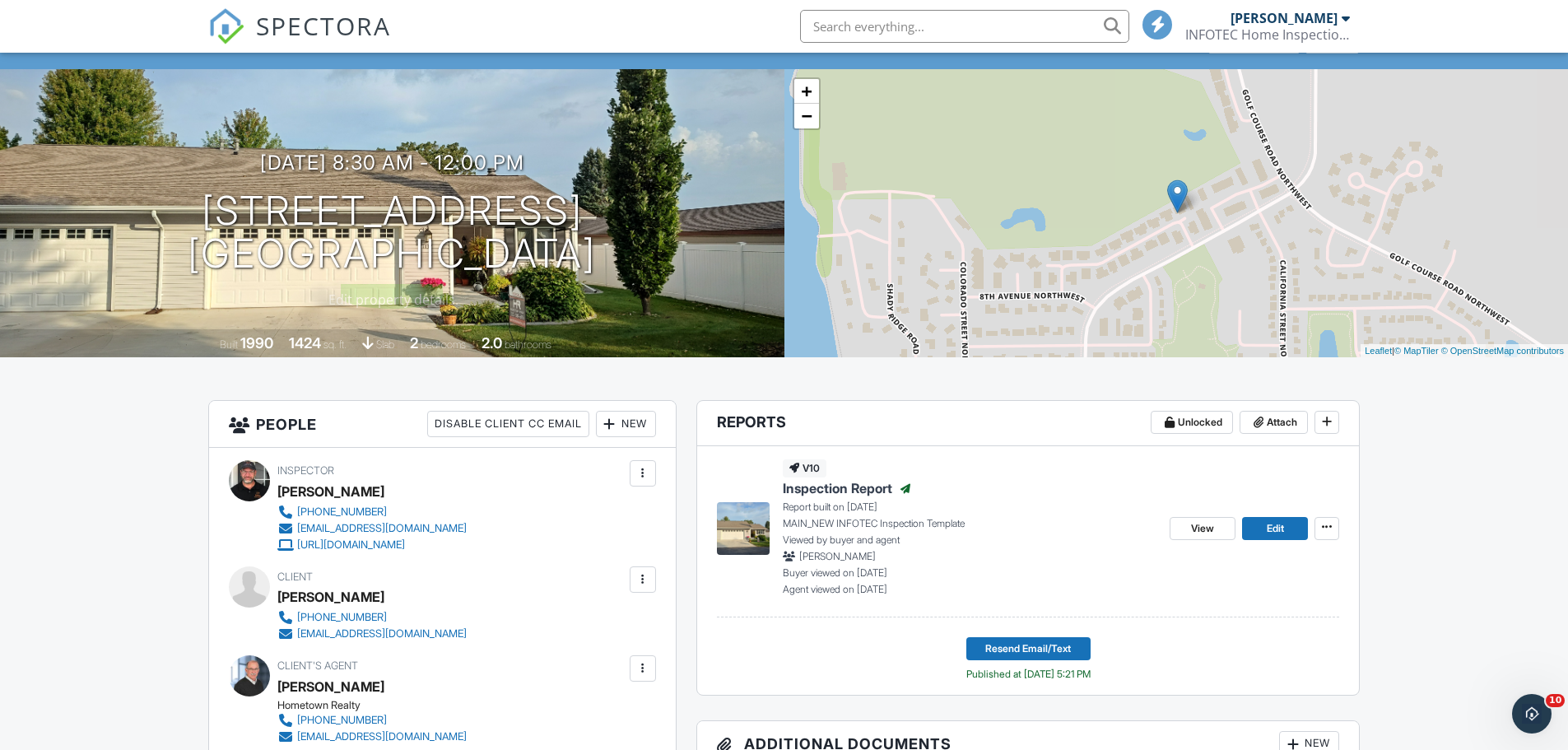
drag, startPoint x: 665, startPoint y: 263, endPoint x: 104, endPoint y: 221, distance: 562.6
click at [104, 221] on div "09/17/2025 8:30 am - 12:00 pm 1137 Fairway Ave Hutchinson, MN 55350" at bounding box center [392, 213] width 784 height 125
copy h1 "1137 Fairway Ave Hutchinson, MN 55350"
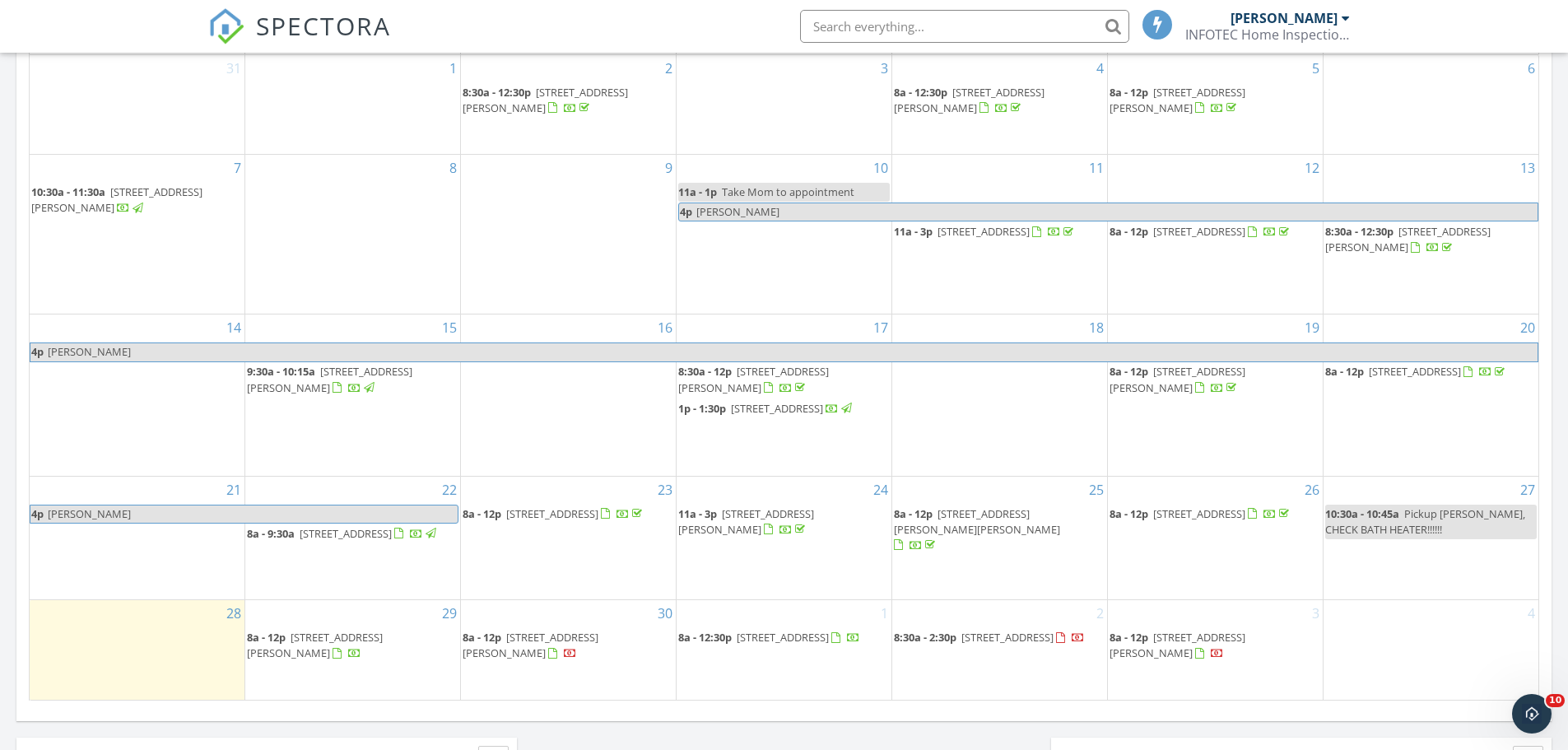
scroll to position [820, 0]
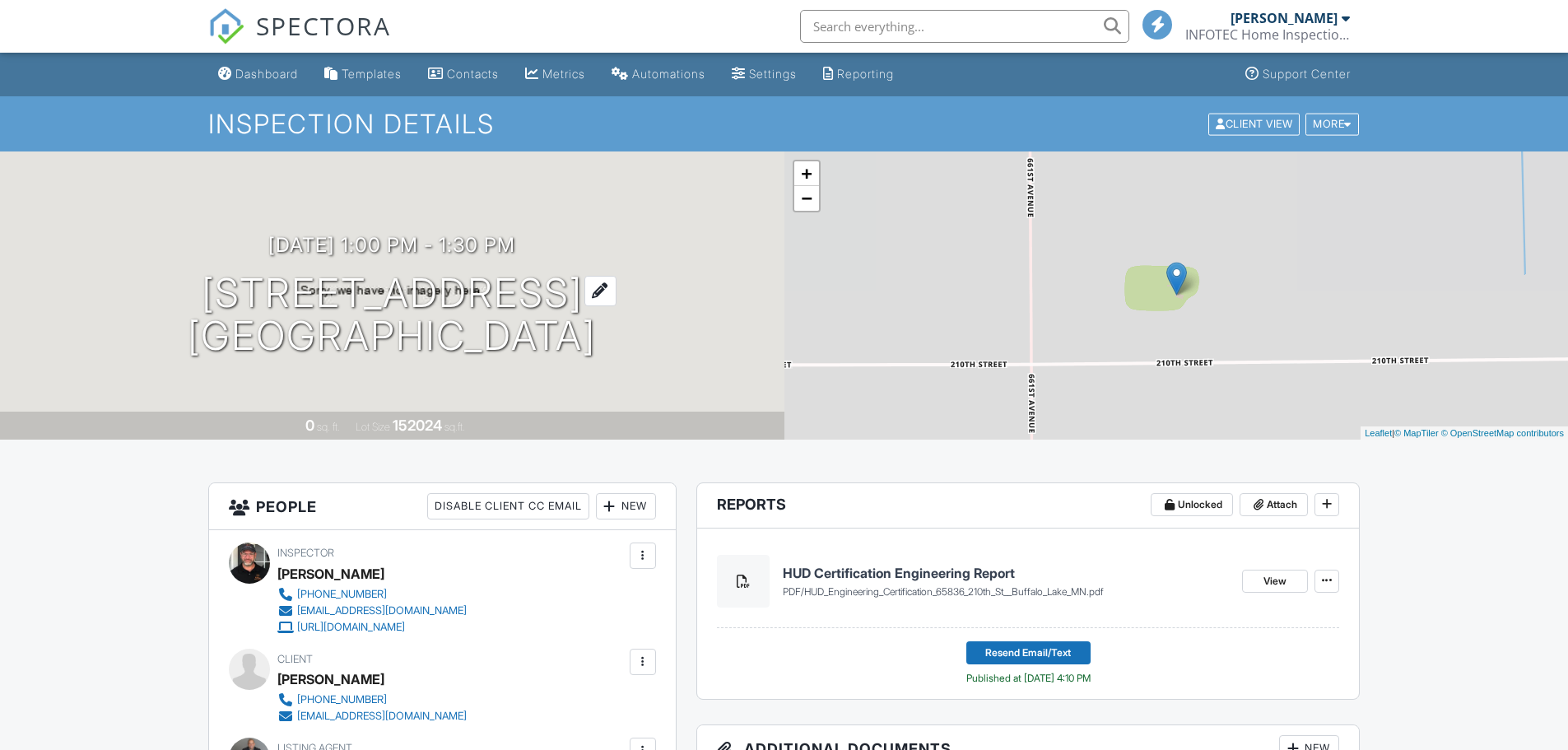
drag, startPoint x: 502, startPoint y: 343, endPoint x: 216, endPoint y: 311, distance: 287.8
click at [216, 311] on div "09/17/2025 1:00 pm - 1:30 pm 65836 210th St Buffalo Lake, MN 55314" at bounding box center [392, 296] width 784 height 125
drag, startPoint x: 660, startPoint y: 341, endPoint x: 107, endPoint y: 294, distance: 555.0
click at [107, 294] on div "09/17/2025 1:00 pm - 1:30 pm 65836 210th St Buffalo Lake, MN 55314" at bounding box center [392, 296] width 784 height 125
copy h1 "65836 210th St Buffalo Lake, MN 55314"
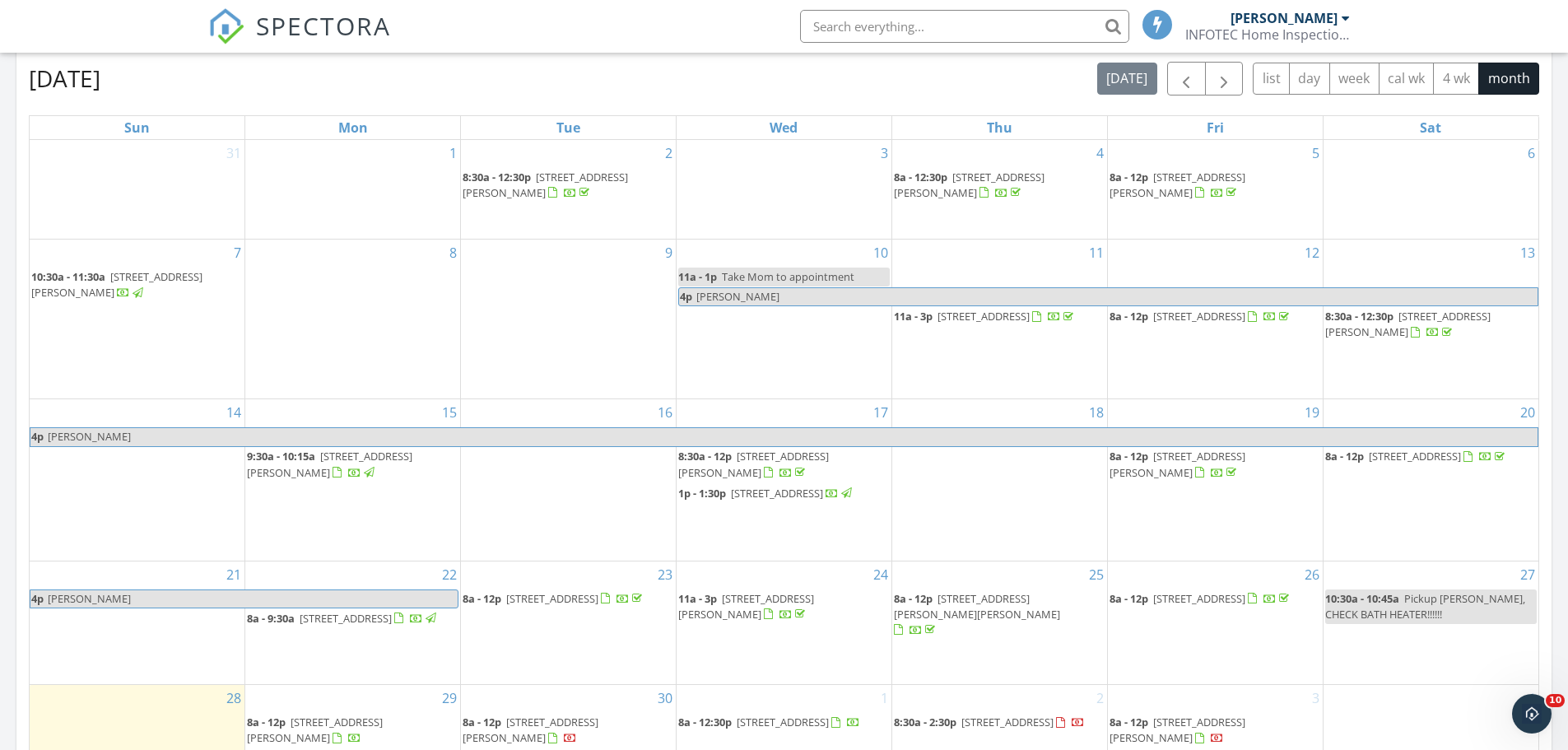
scroll to position [861, 0]
click at [1239, 448] on span "[STREET_ADDRESS][PERSON_NAME]" at bounding box center [1177, 463] width 136 height 31
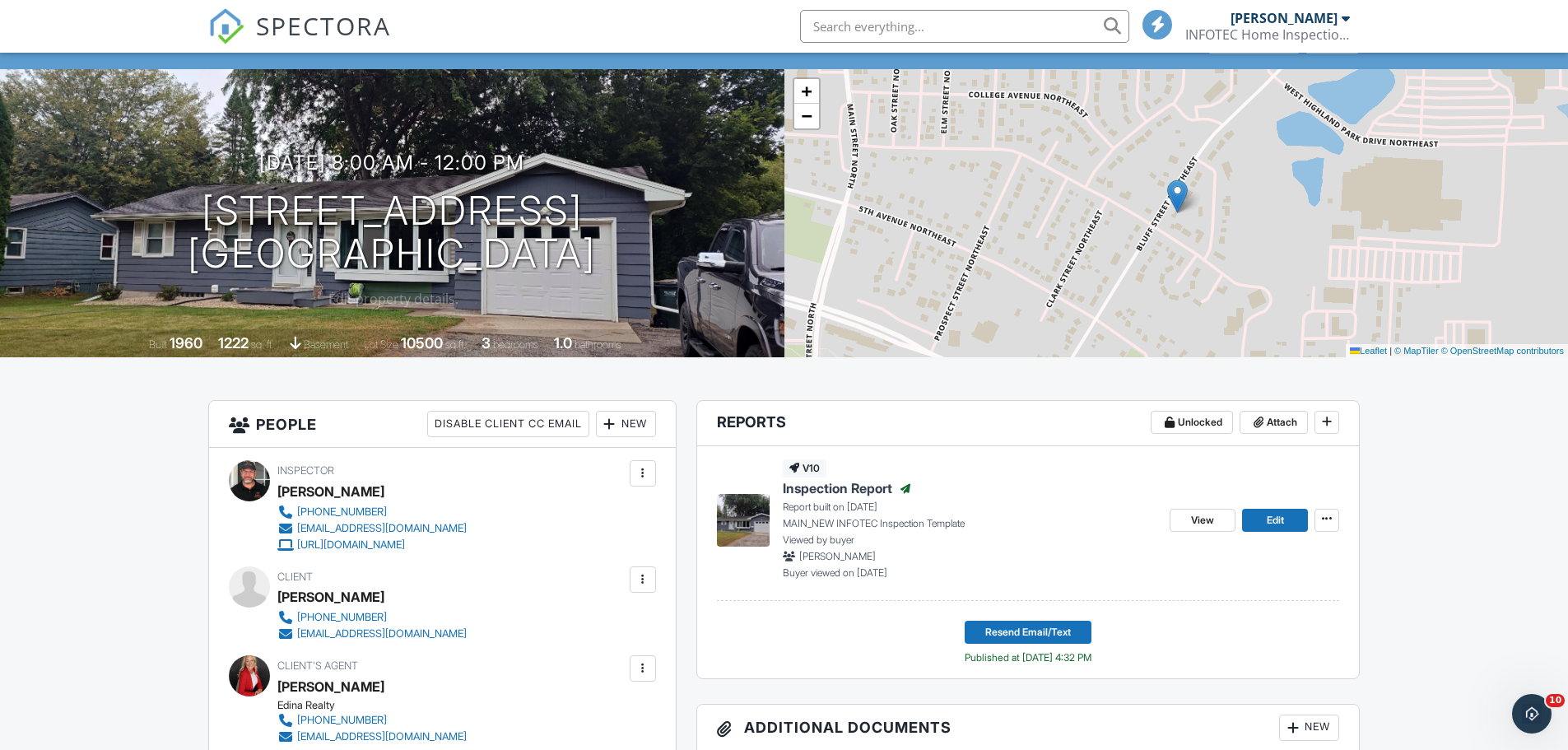
drag, startPoint x: 660, startPoint y: 254, endPoint x: 79, endPoint y: 221, distance: 581.9
click at [79, 221] on div "09/19/2025 8:00 am - 12:00 pm 617 Bluff St NE Hutchinson, MN 55350" at bounding box center [392, 213] width 784 height 125
copy h1 "617 Bluff St NE Hutchinson, MN 55350"
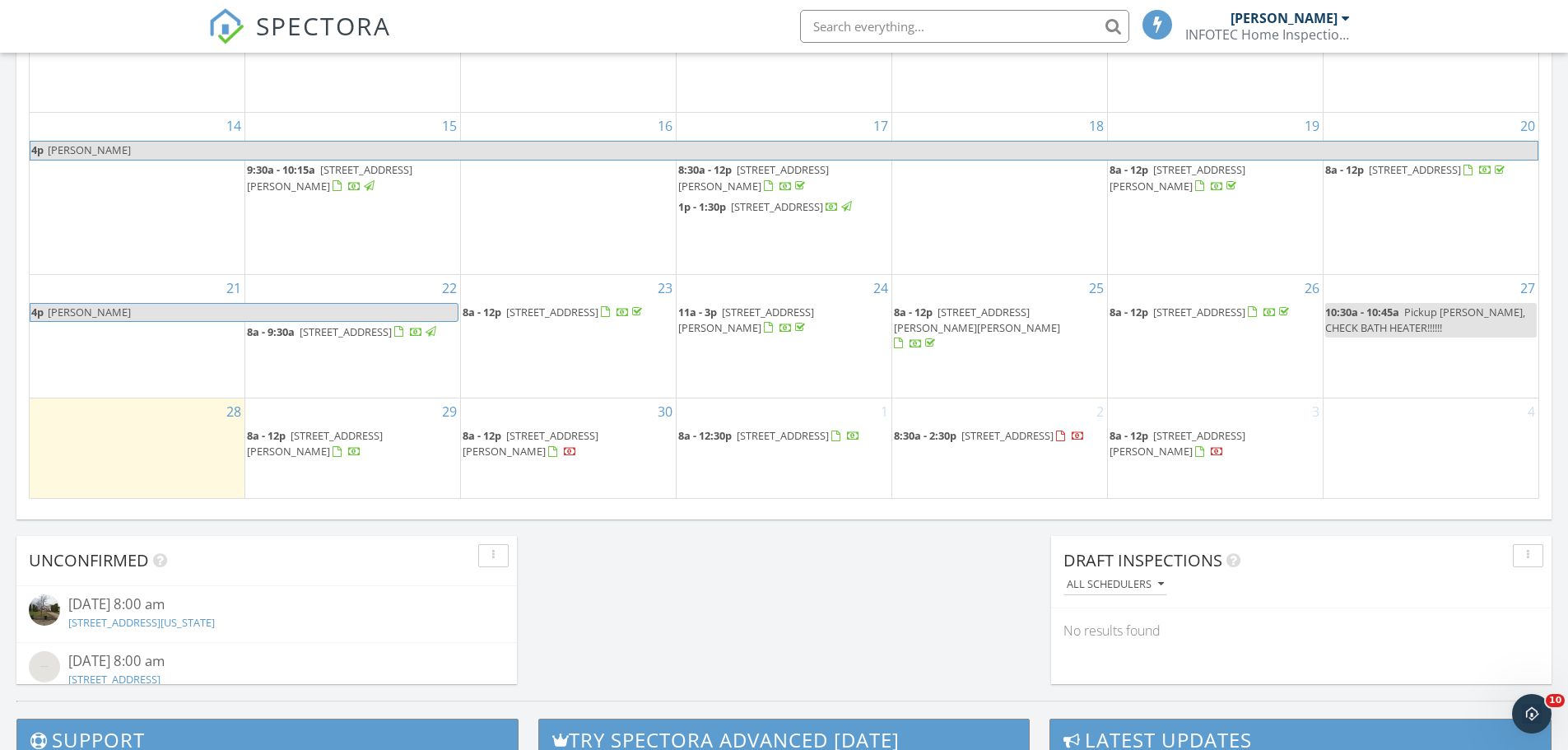
scroll to position [1148, 0]
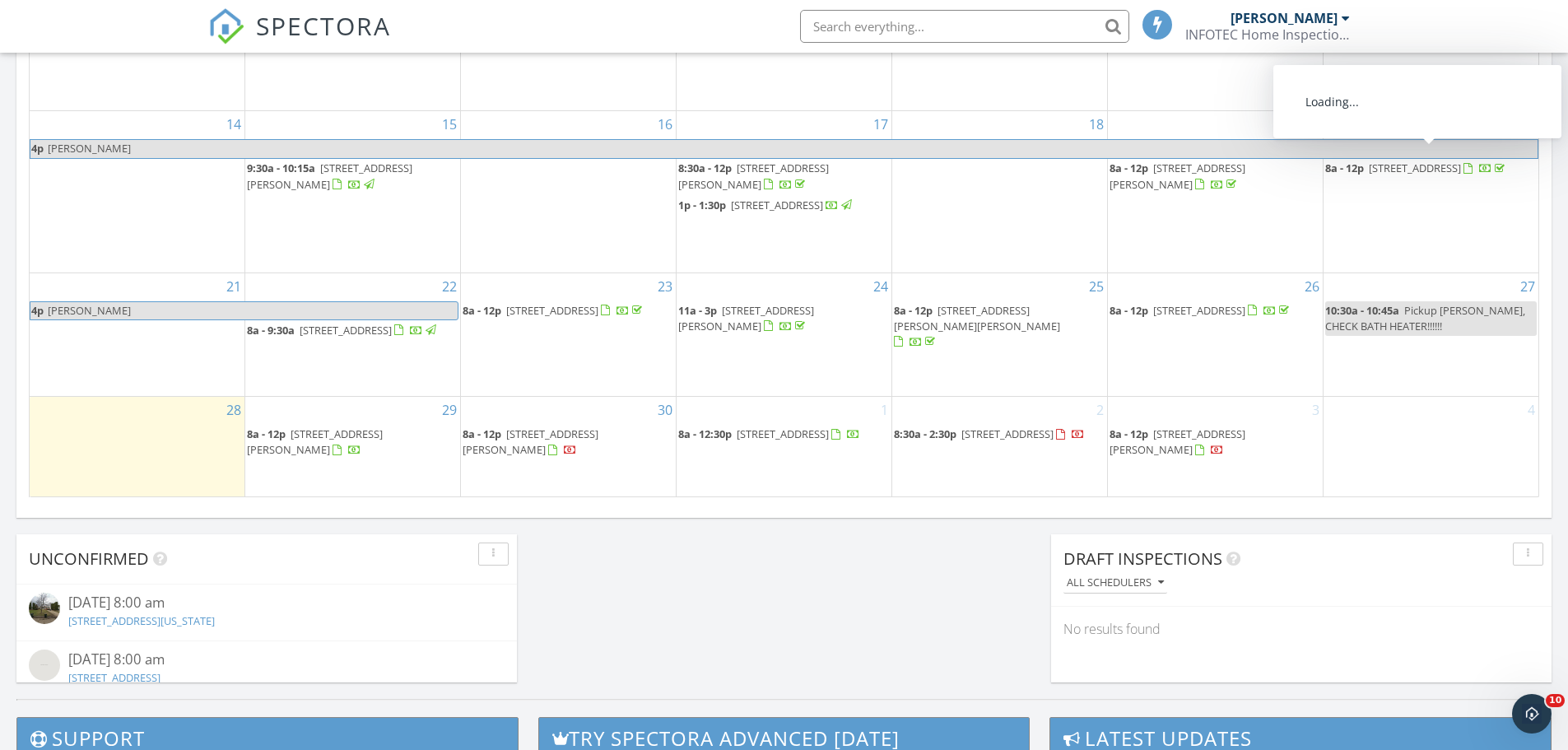
click at [1458, 160] on span "502 E 2nd St, Litchfield 55355" at bounding box center [1415, 168] width 92 height 15
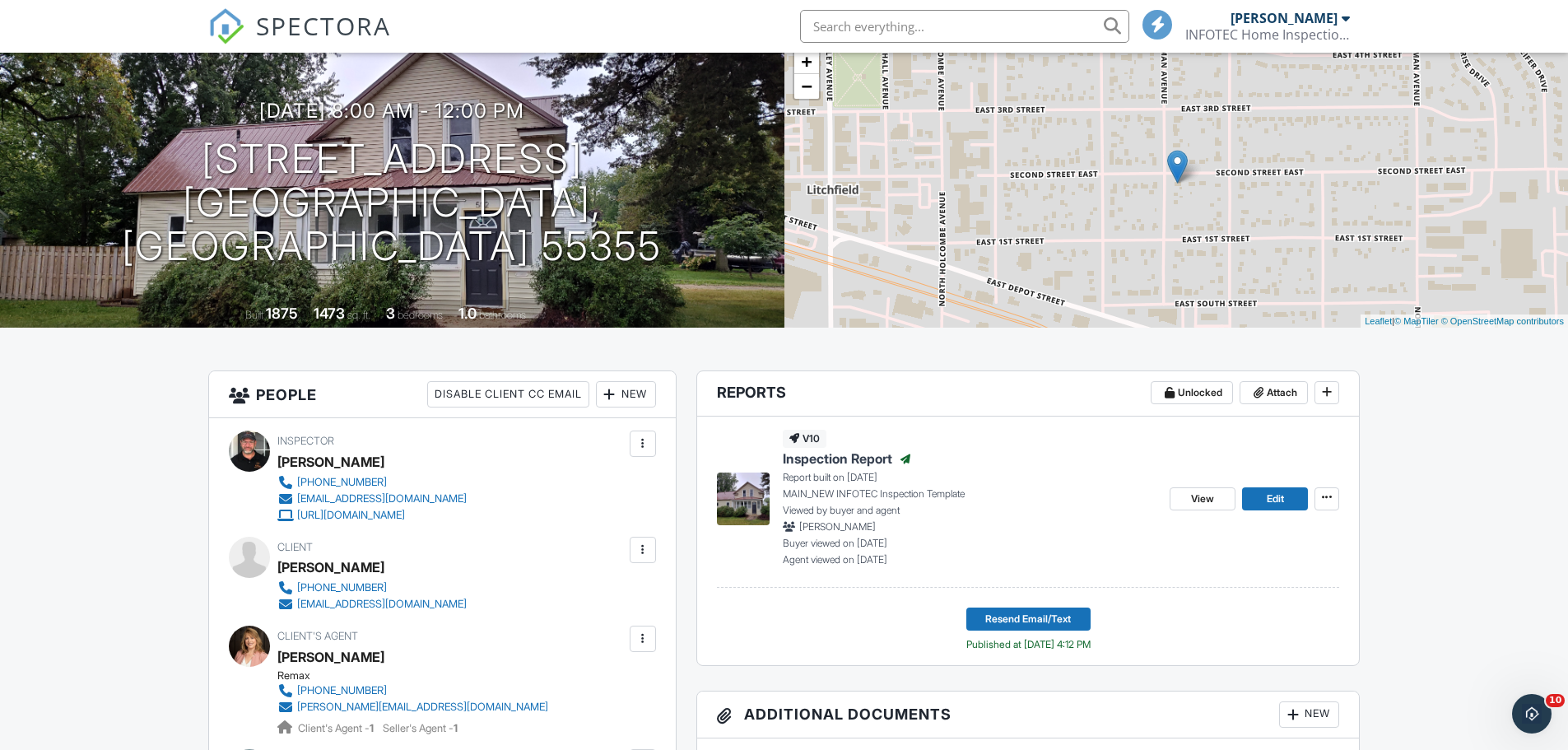
scroll to position [83, 0]
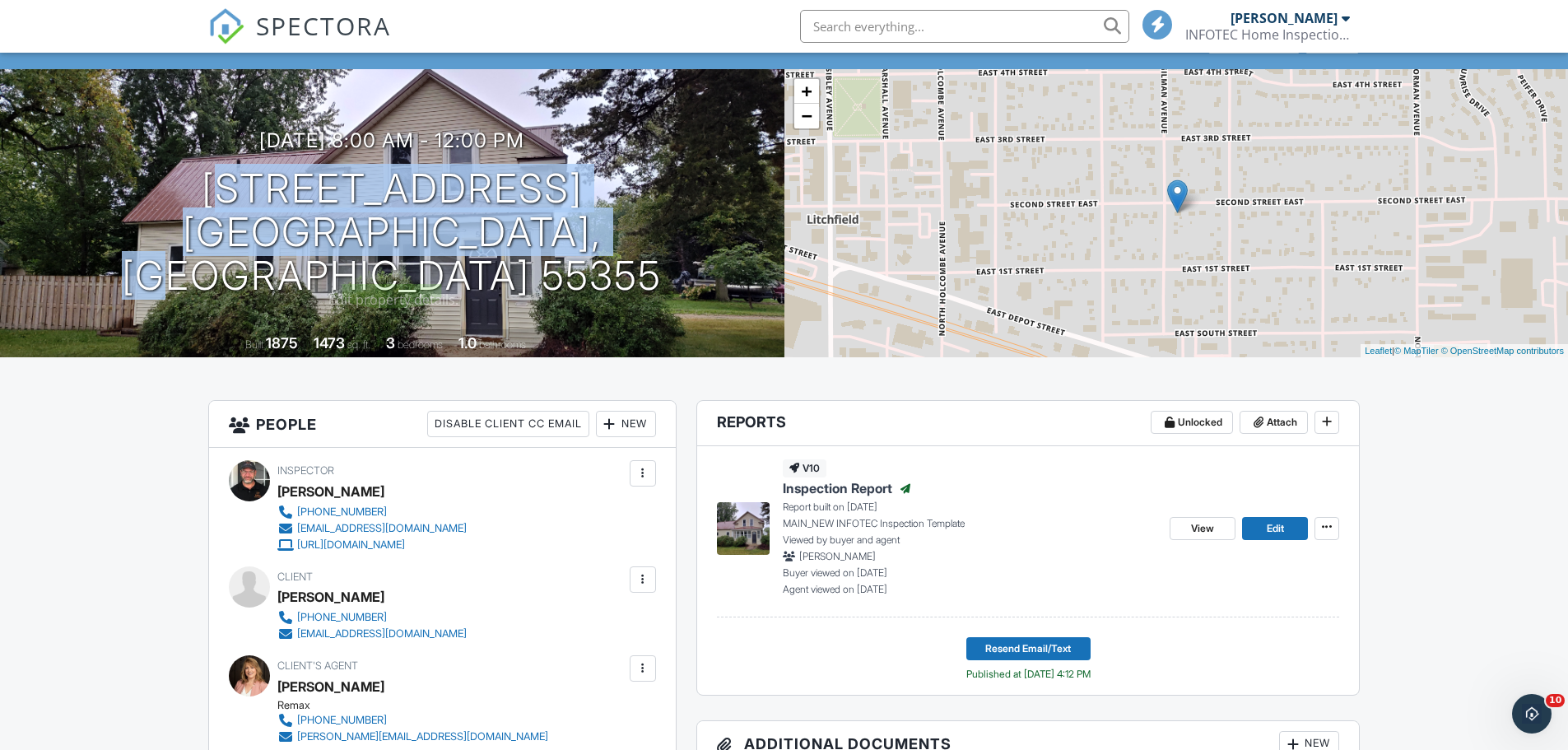
drag, startPoint x: 656, startPoint y: 260, endPoint x: 129, endPoint y: 231, distance: 527.8
click at [129, 231] on div "09/20/2025 8:00 am - 12:00 pm 502 E 2nd St Litchfield, MN 55355" at bounding box center [392, 213] width 784 height 168
copy h1 "502 E 2nd St Litchfield, MN 55355"
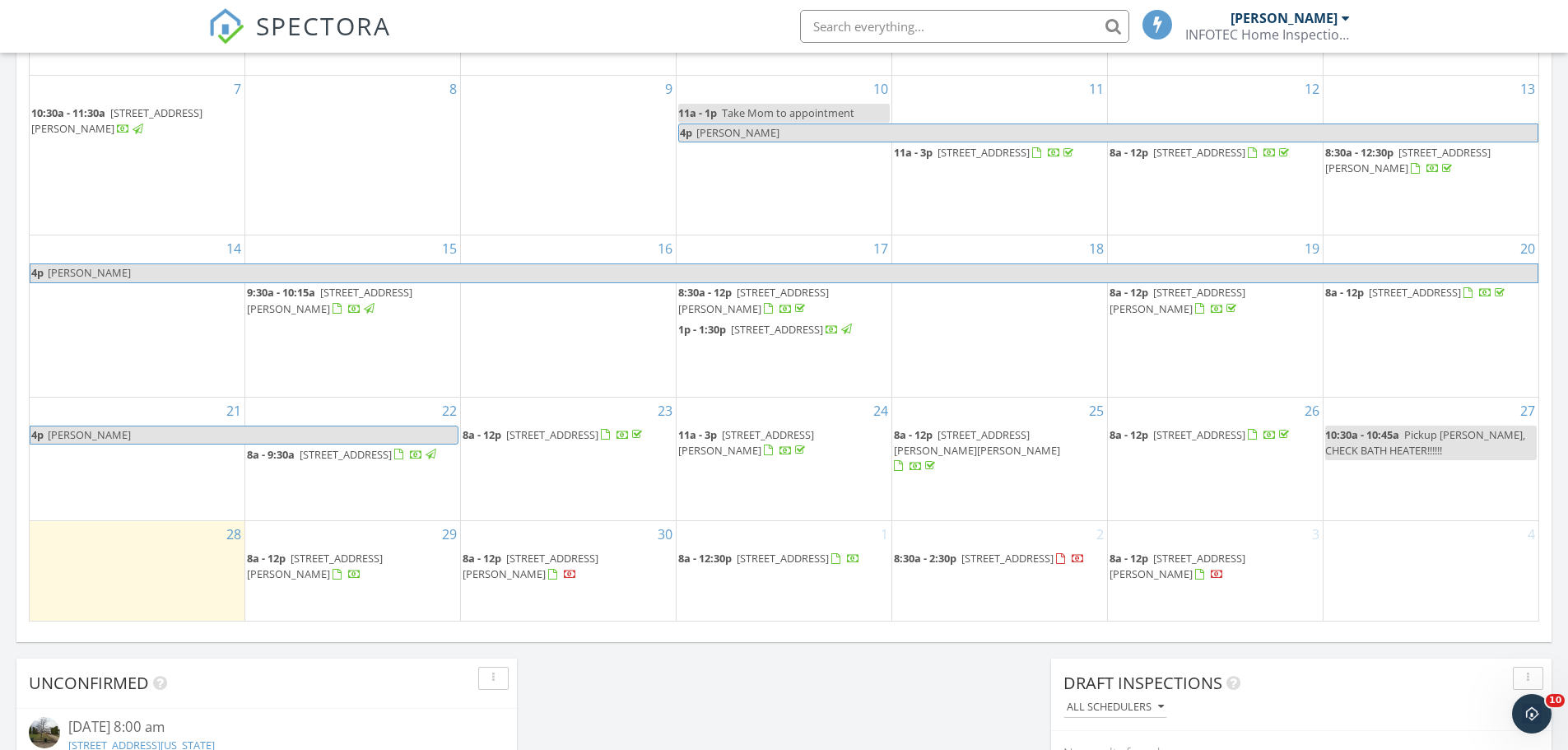
scroll to position [1023, 0]
click at [385, 459] on span "[STREET_ADDRESS]" at bounding box center [346, 454] width 92 height 15
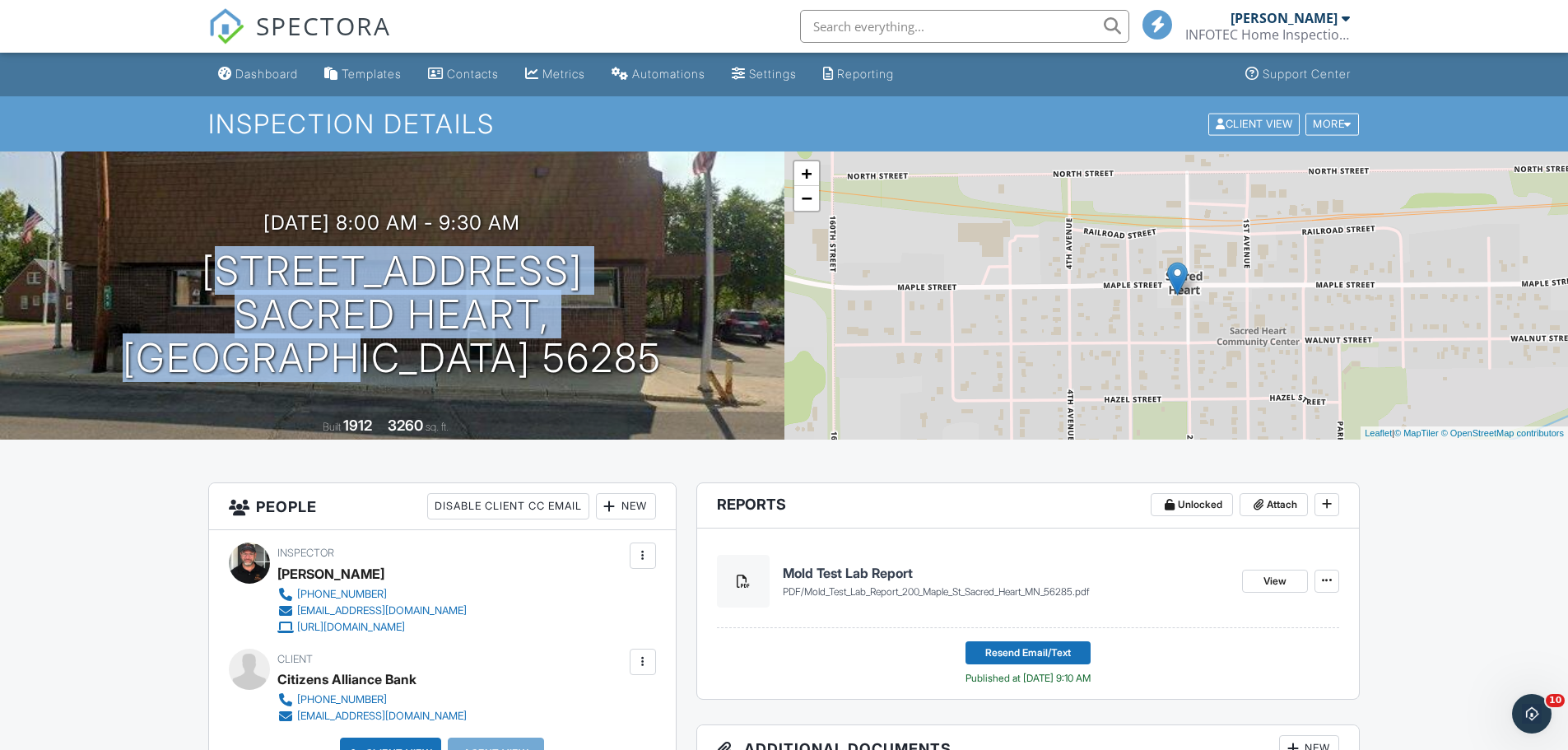
drag, startPoint x: 685, startPoint y: 339, endPoint x: 90, endPoint y: 311, distance: 595.7
click at [90, 311] on div "09/22/2025 8:00 am - 9:30 am 200 Maple St Sacred Heart, MN 56285" at bounding box center [392, 295] width 784 height 168
copy h1 "200 Maple St Sacred Heart, MN 56285"
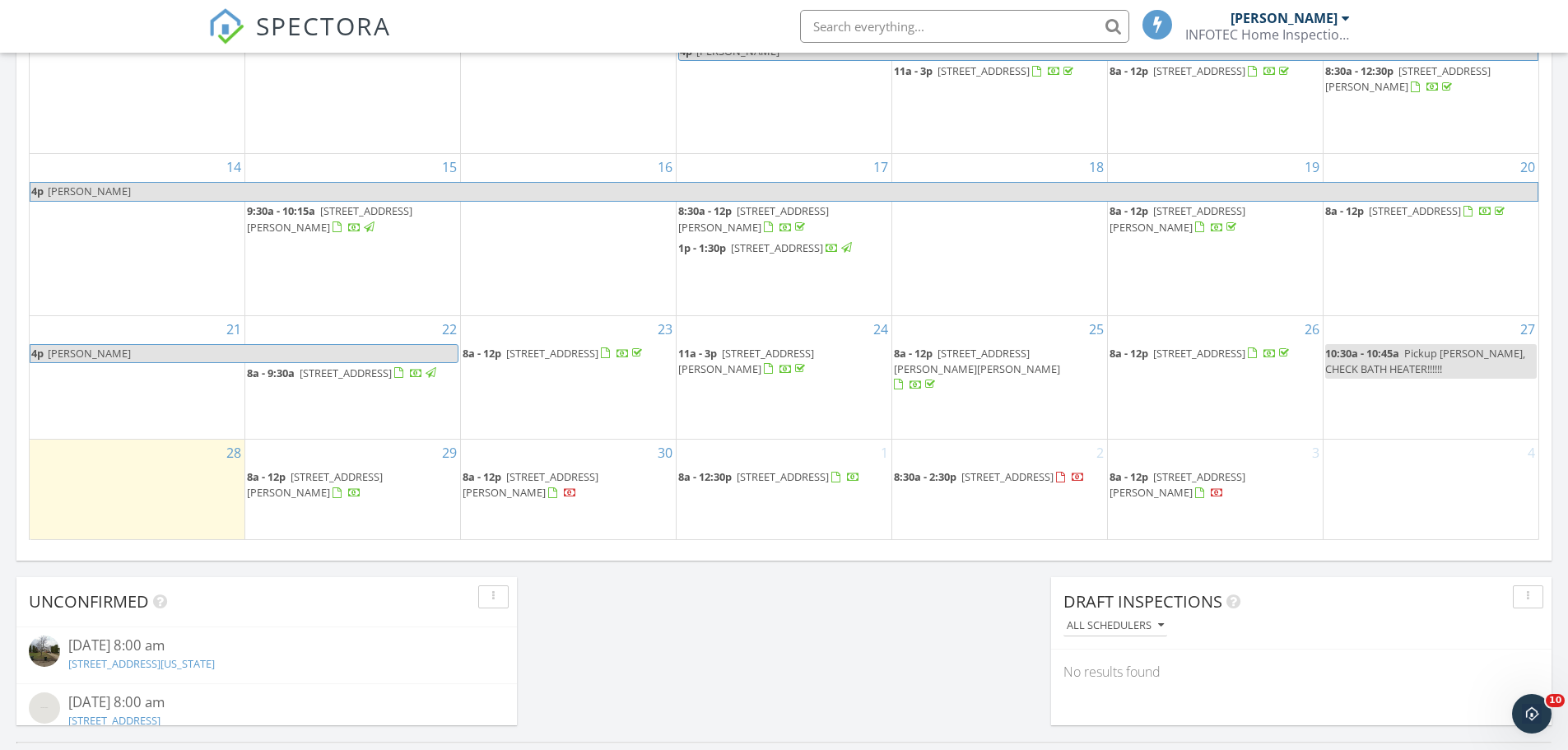
scroll to position [1146, 0]
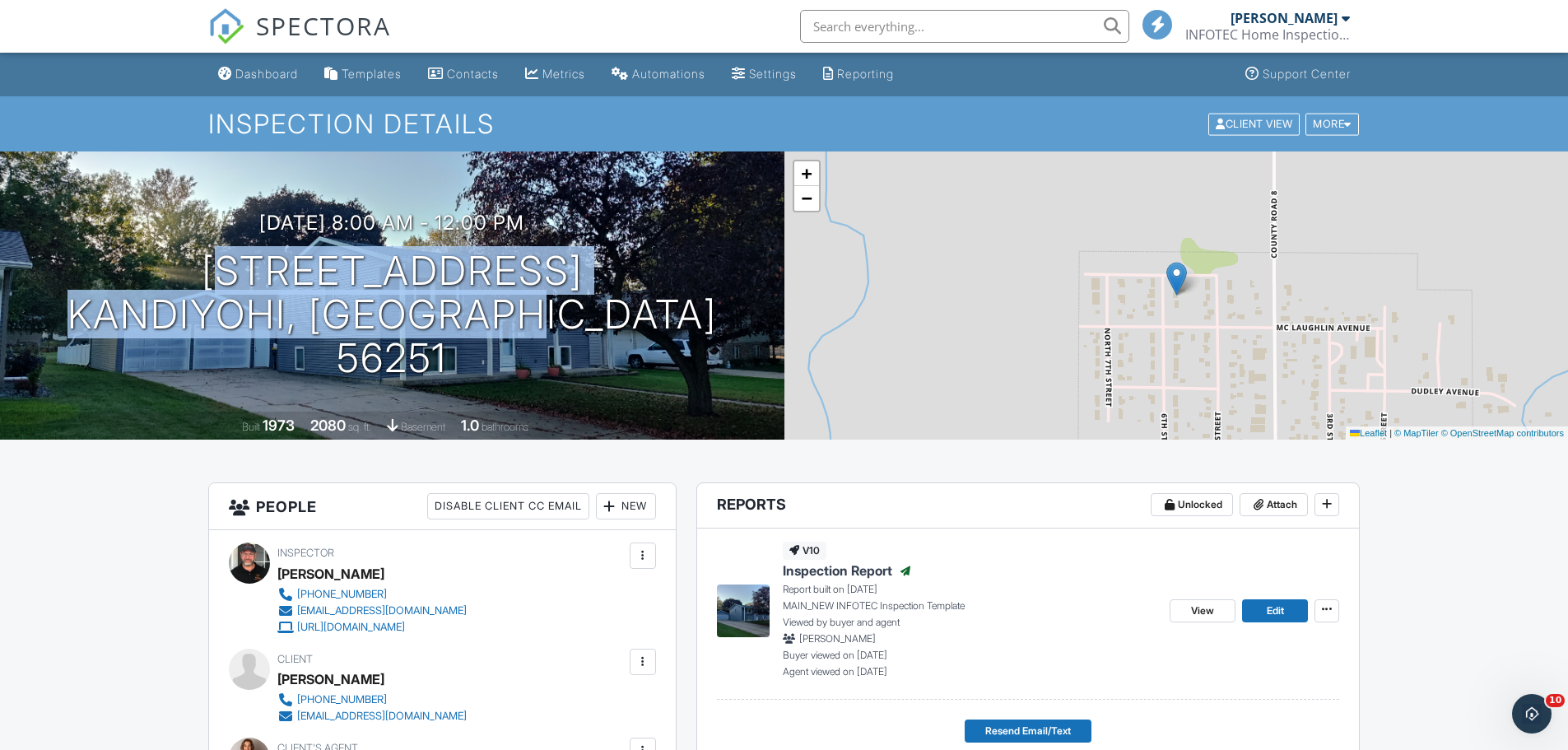
drag, startPoint x: 641, startPoint y: 342, endPoint x: 144, endPoint y: 311, distance: 498.0
click at [144, 311] on div "09/23/2025 8:00 am - 12:00 pm 328 6th St Kandiyohi, MN 56251" at bounding box center [392, 295] width 784 height 168
copy h1 "328 6th St Kandiyohi, MN 56251"
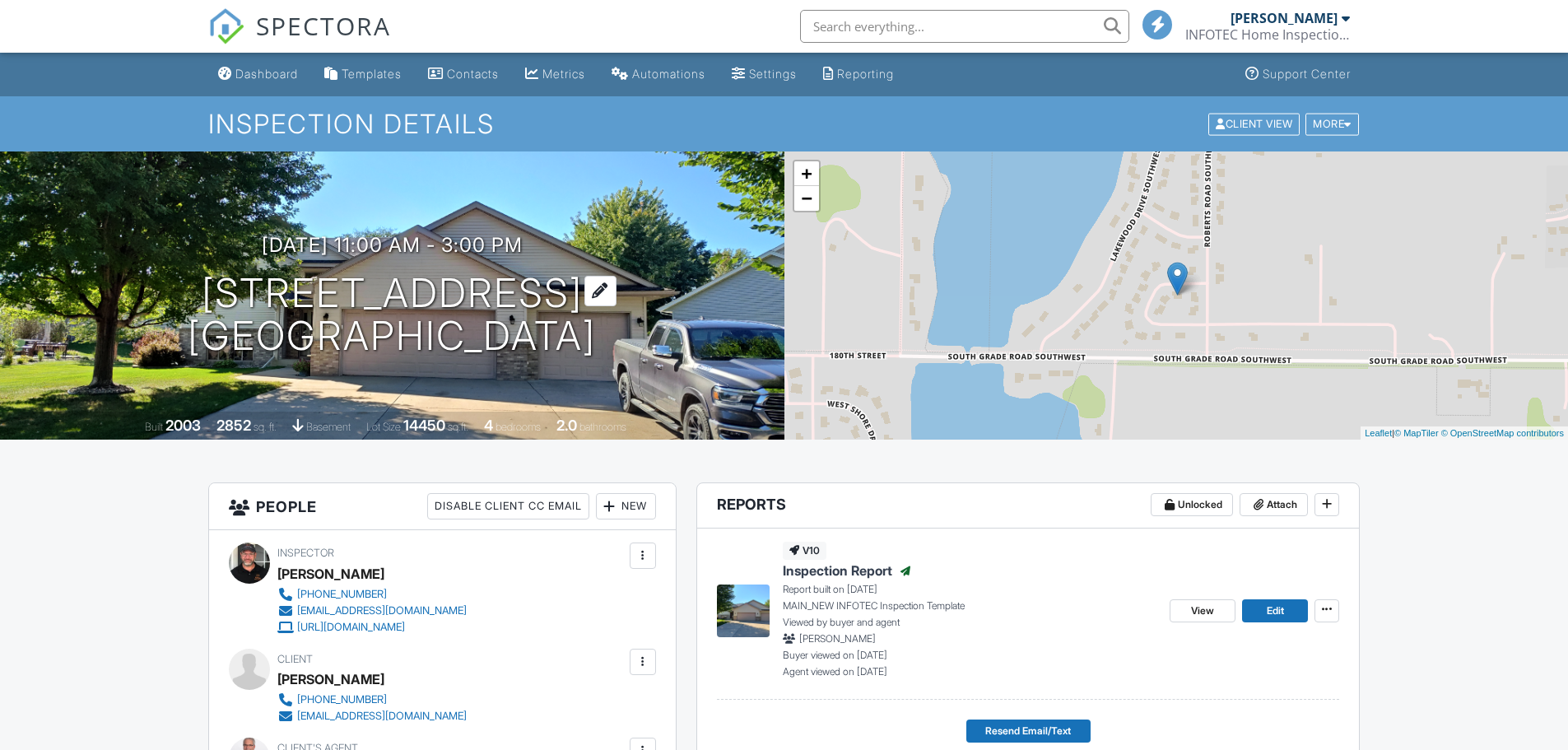
drag, startPoint x: 362, startPoint y: 327, endPoint x: 174, endPoint y: 310, distance: 188.8
click at [174, 310] on div "09/24/2025 11:00 am - 3:00 pm 1610 Mahogany Ct SW Hutchinson, MN 55350" at bounding box center [392, 296] width 784 height 125
drag, startPoint x: 653, startPoint y: 339, endPoint x: 140, endPoint y: 287, distance: 515.6
click at [140, 287] on div "09/24/2025 11:00 am - 3:00 pm 1610 Mahogany Ct SW Hutchinson, MN 55350" at bounding box center [392, 296] width 784 height 125
copy h1 "1610 Mahogany Ct SW Hutchinson, MN 55350"
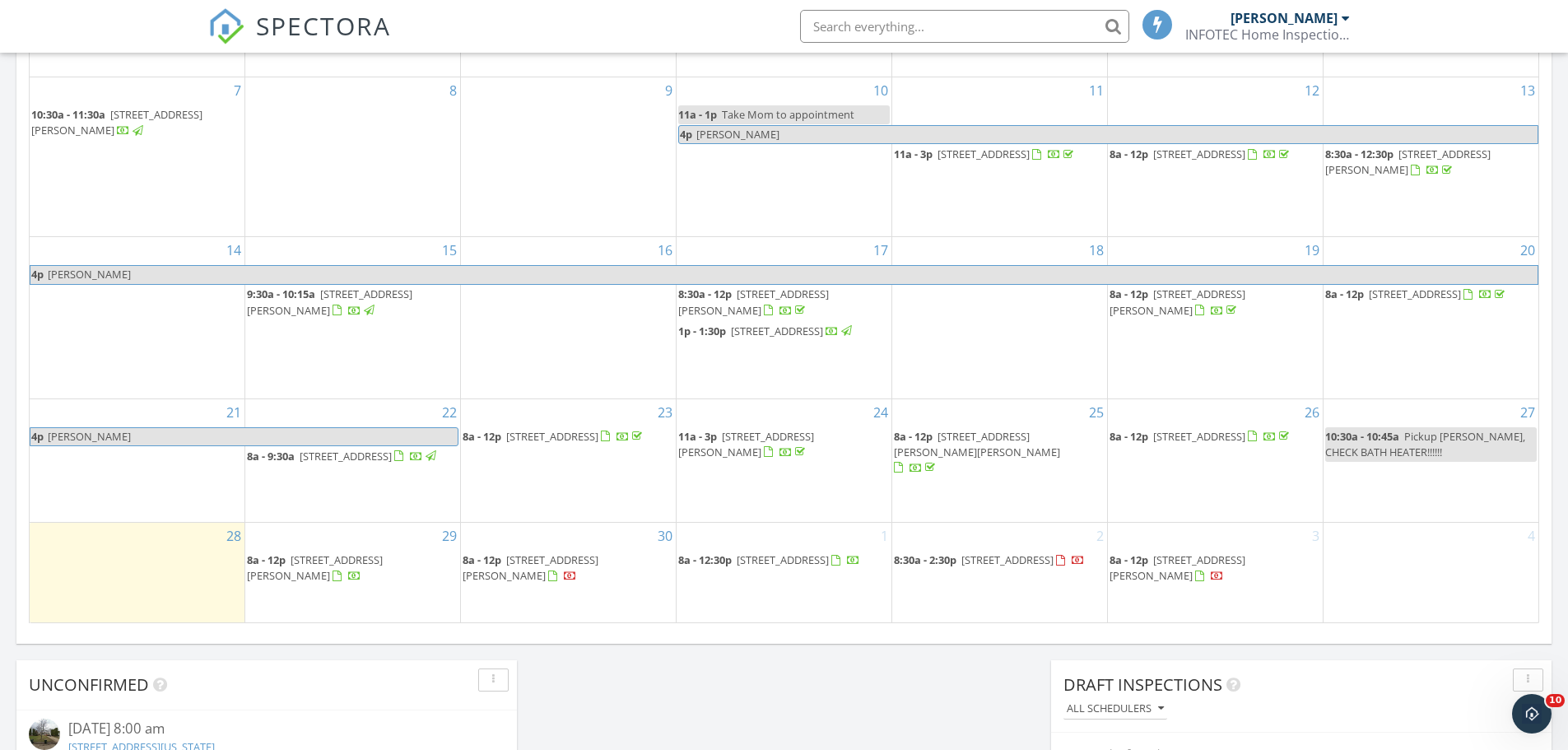
scroll to position [1022, 0]
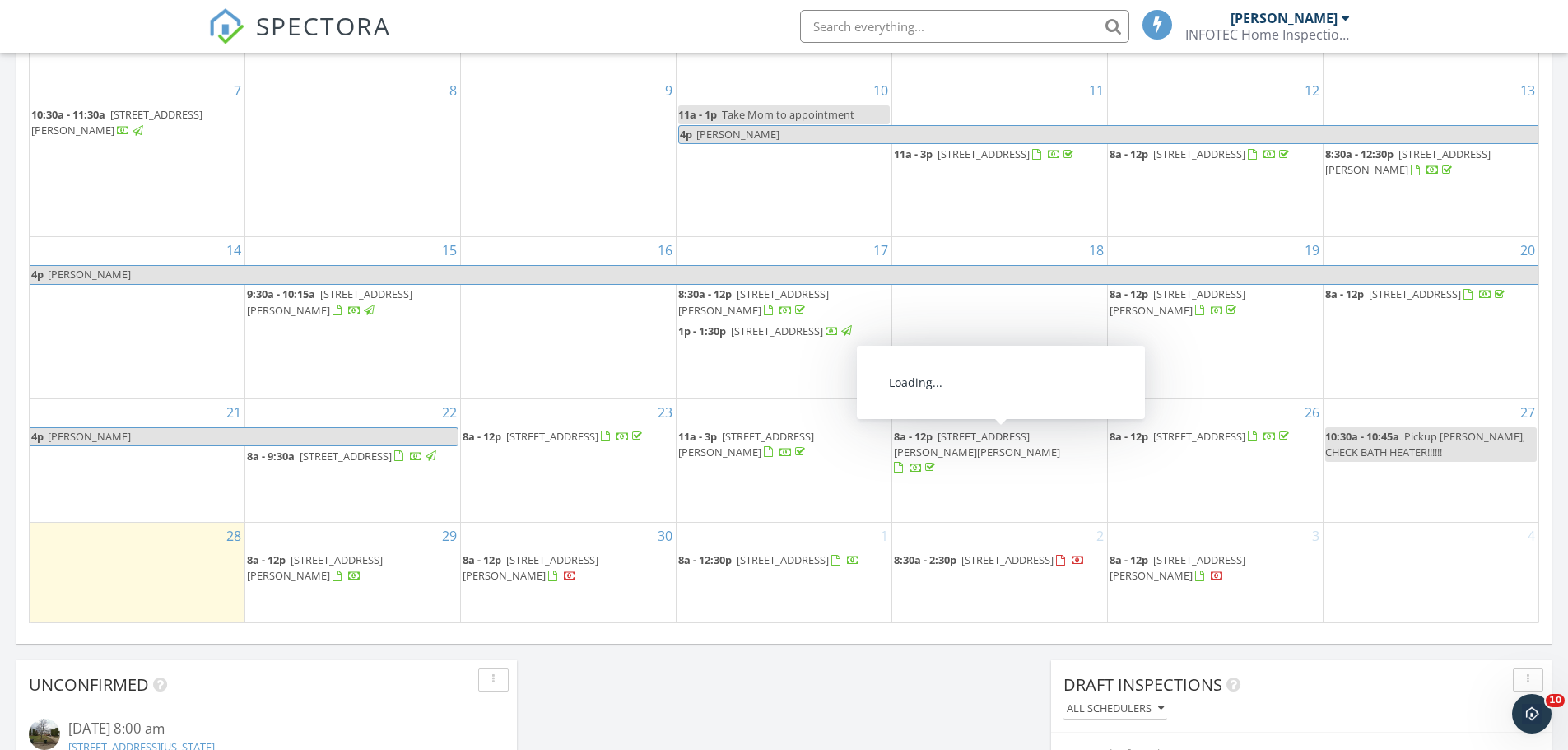
click at [1022, 439] on span "[STREET_ADDRESS][PERSON_NAME][PERSON_NAME]" at bounding box center [977, 444] width 166 height 31
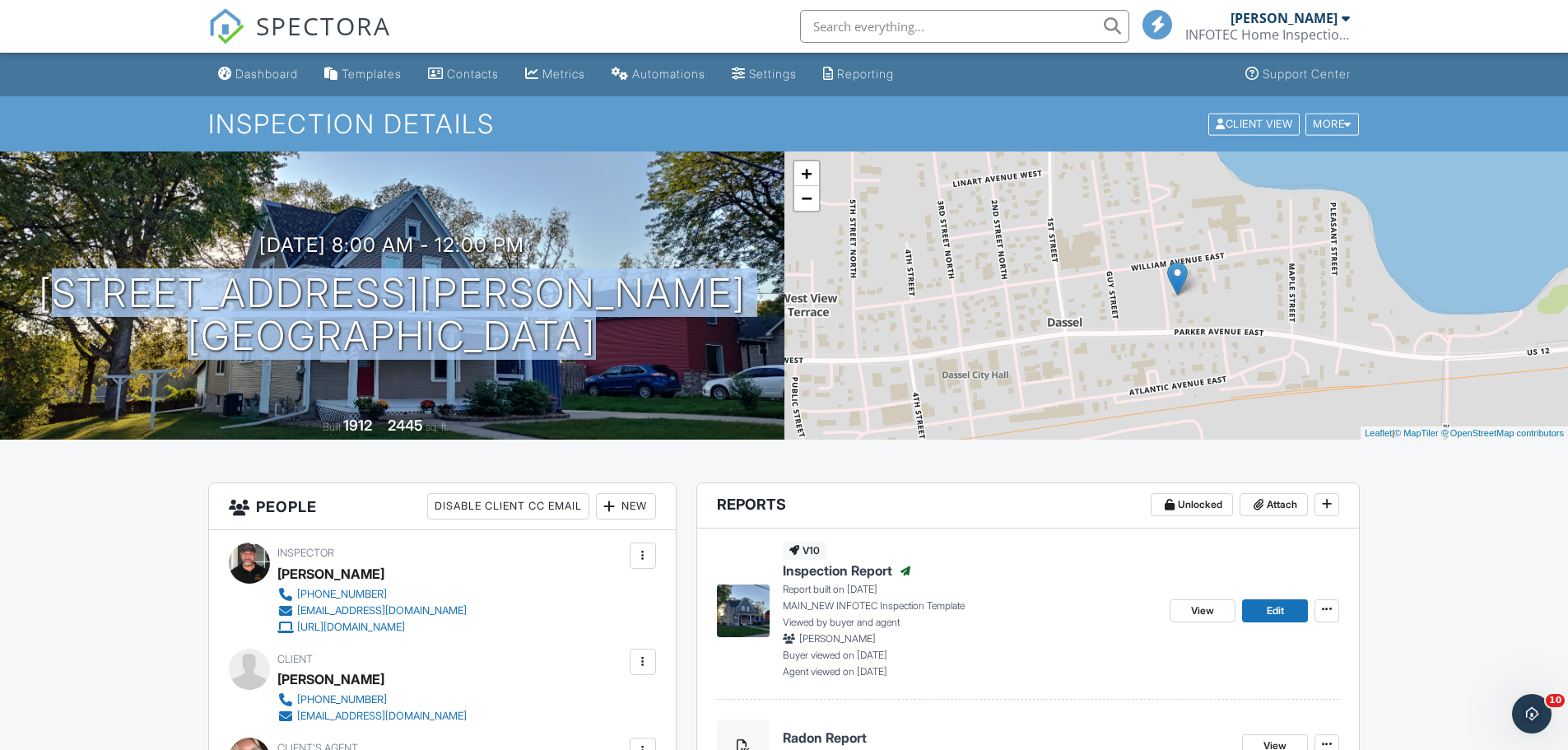
drag, startPoint x: 623, startPoint y: 339, endPoint x: 197, endPoint y: 297, distance: 428.1
click at [197, 297] on div "09/25/2025 8:00 am - 12:00 pm 530 Willis St. Dassel, MN 55325" at bounding box center [392, 296] width 784 height 125
copy h1 "530 Willis St. Dassel, MN 55325"
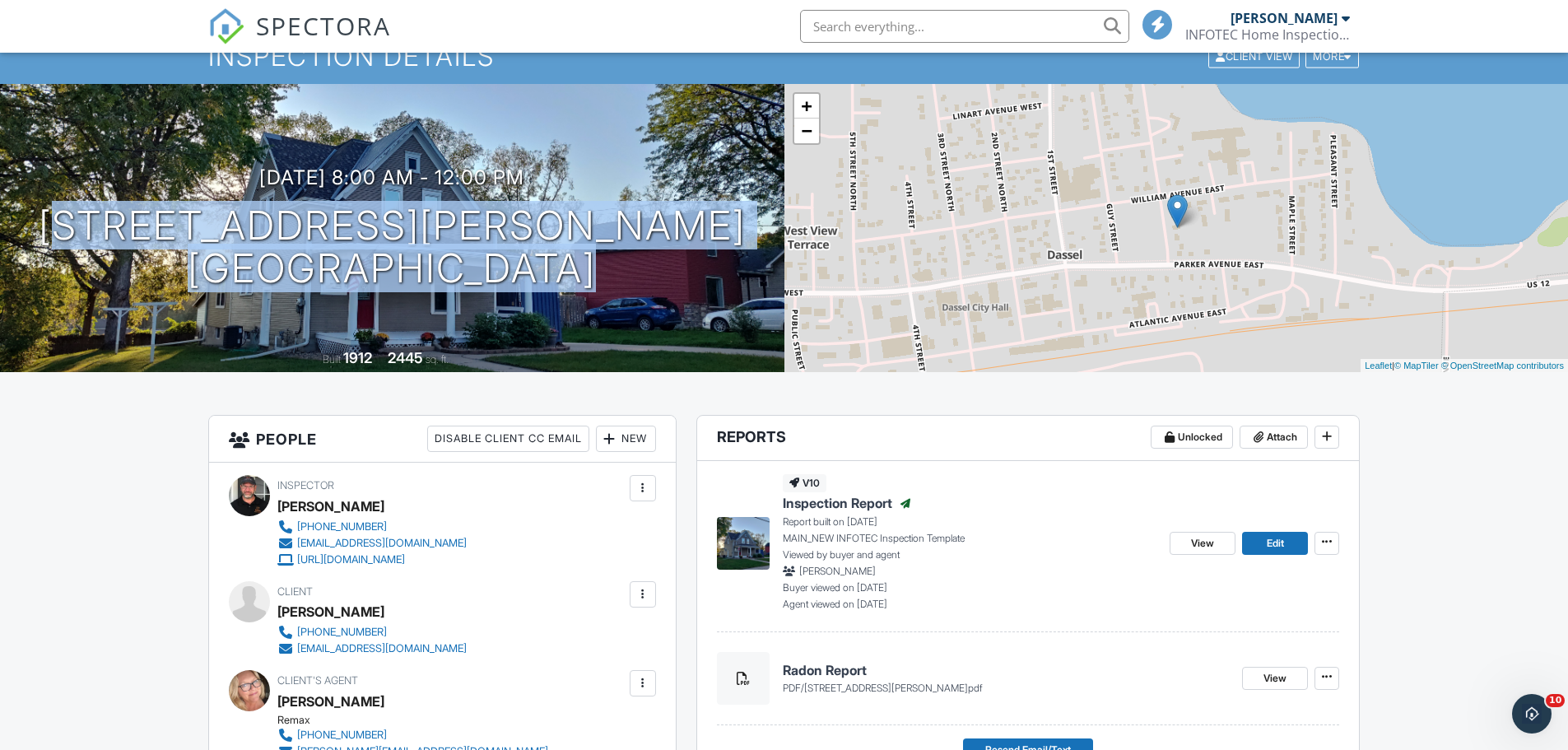
scroll to position [164, 0]
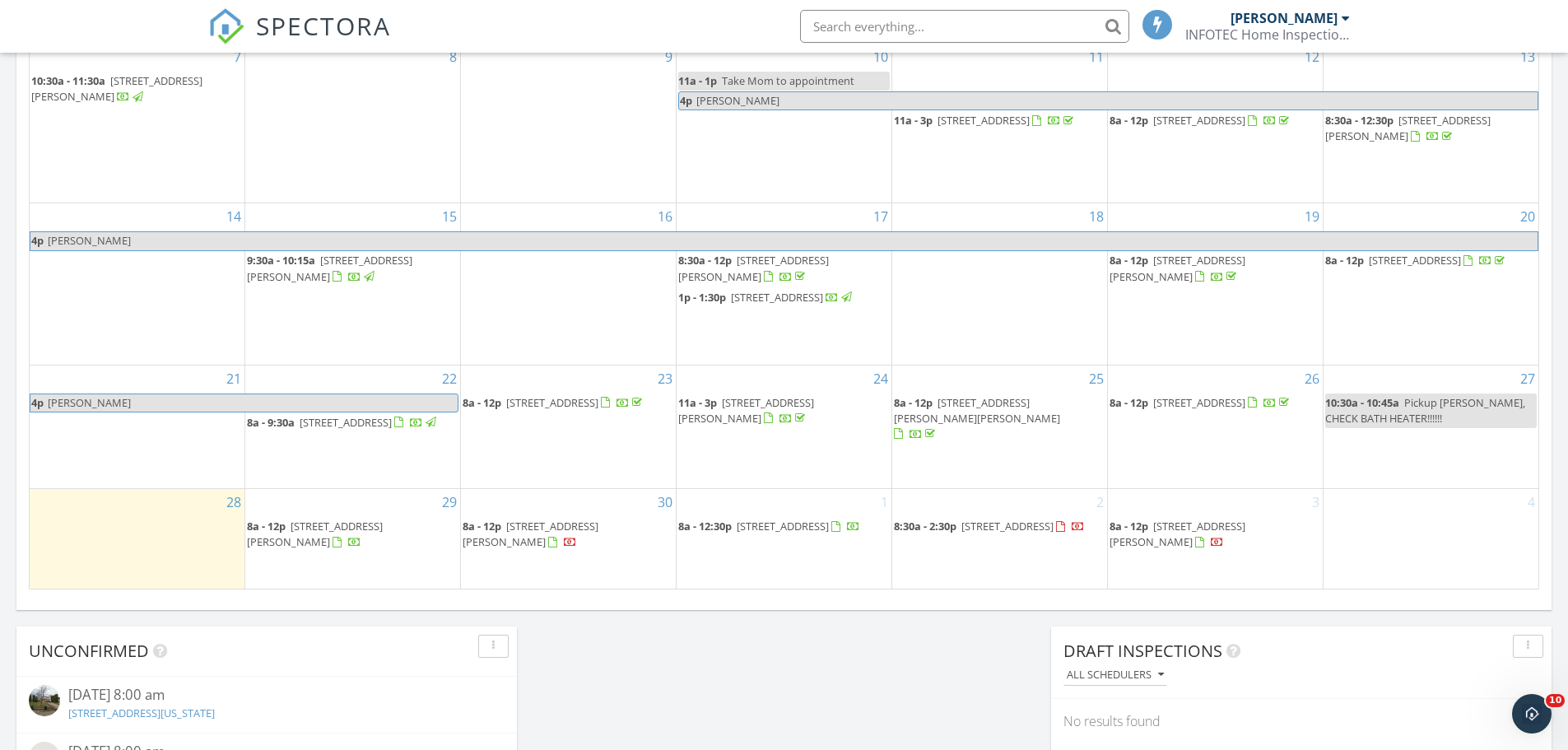
scroll to position [1062, 0]
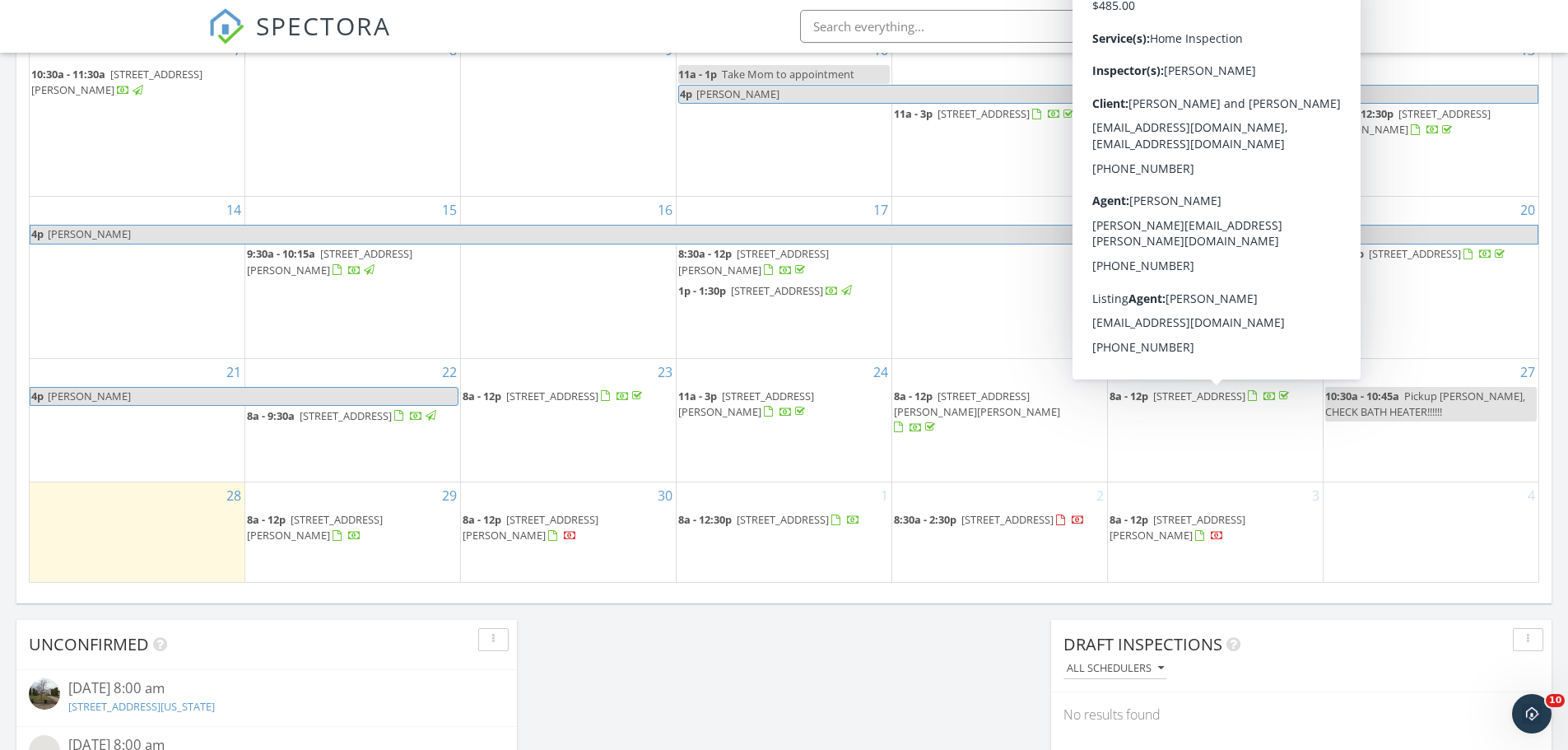
click at [1245, 402] on span "[STREET_ADDRESS]" at bounding box center [1200, 396] width 92 height 15
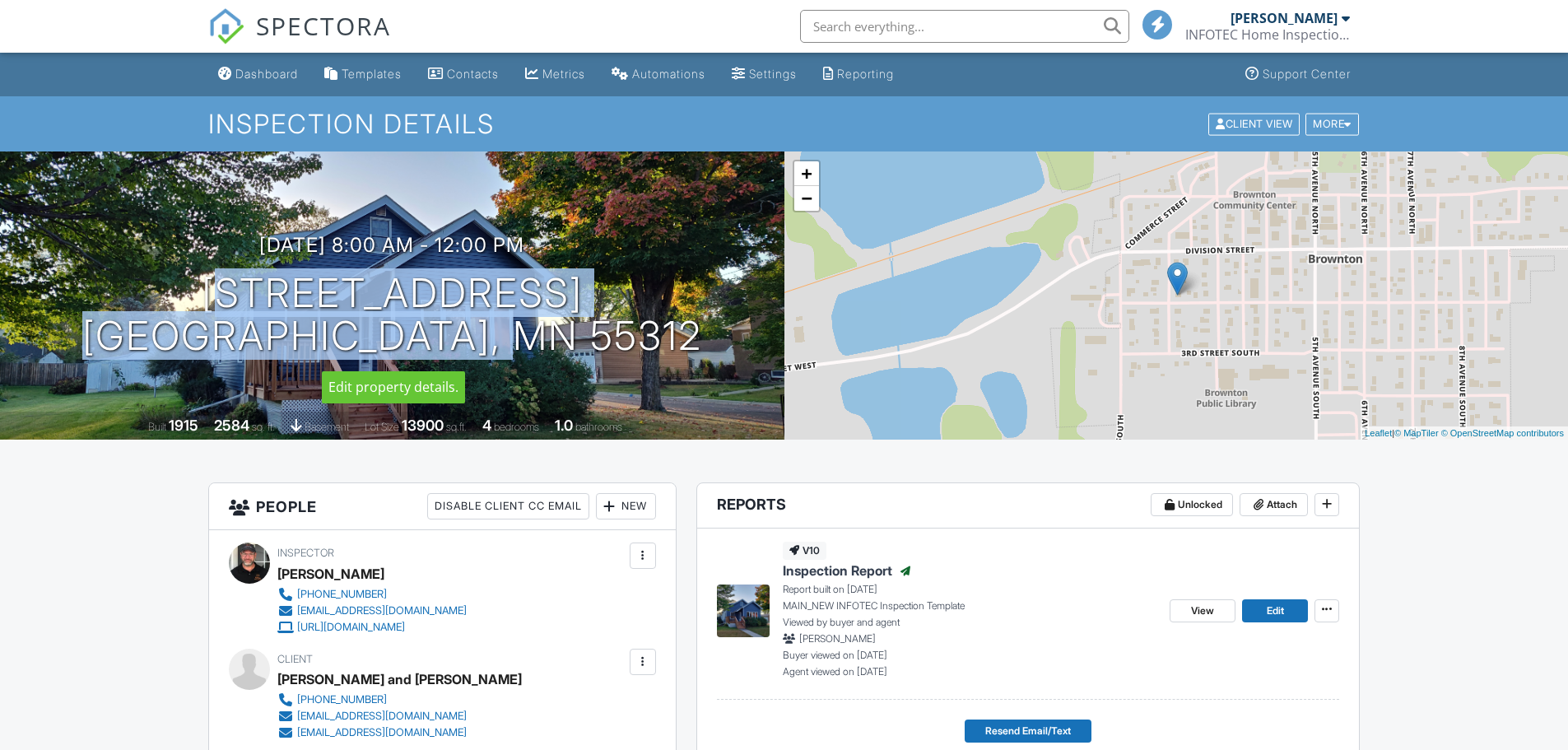
drag, startPoint x: 638, startPoint y: 345, endPoint x: 145, endPoint y: 301, distance: 495.0
click at [145, 301] on div "09/26/2025 8:00 am - 12:00 pm 123 2nd Ave S Brownton, MN 55312" at bounding box center [392, 296] width 784 height 125
copy h1 "123 2nd Ave S Brownton, MN 55312"
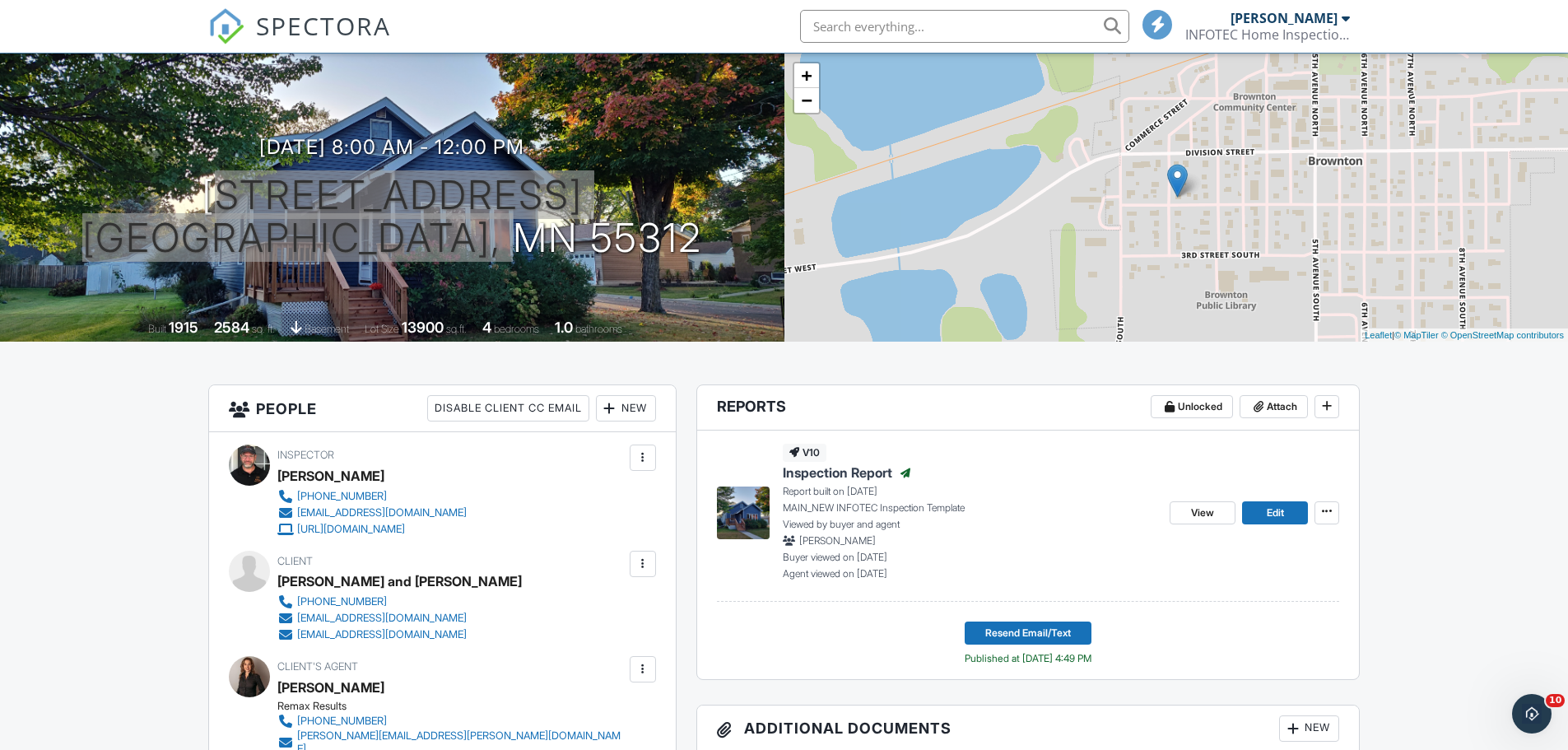
scroll to position [164, 0]
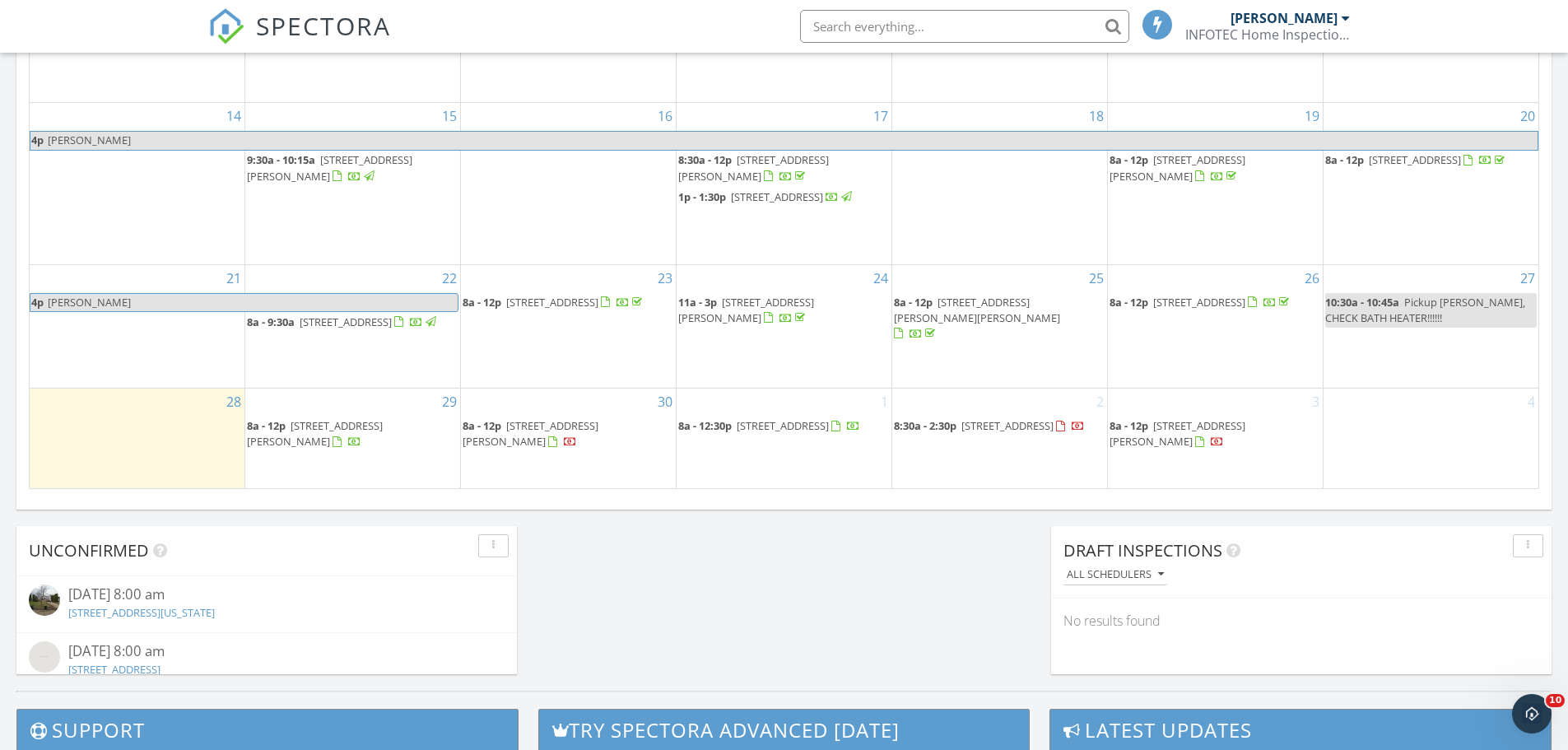
scroll to position [1185, 0]
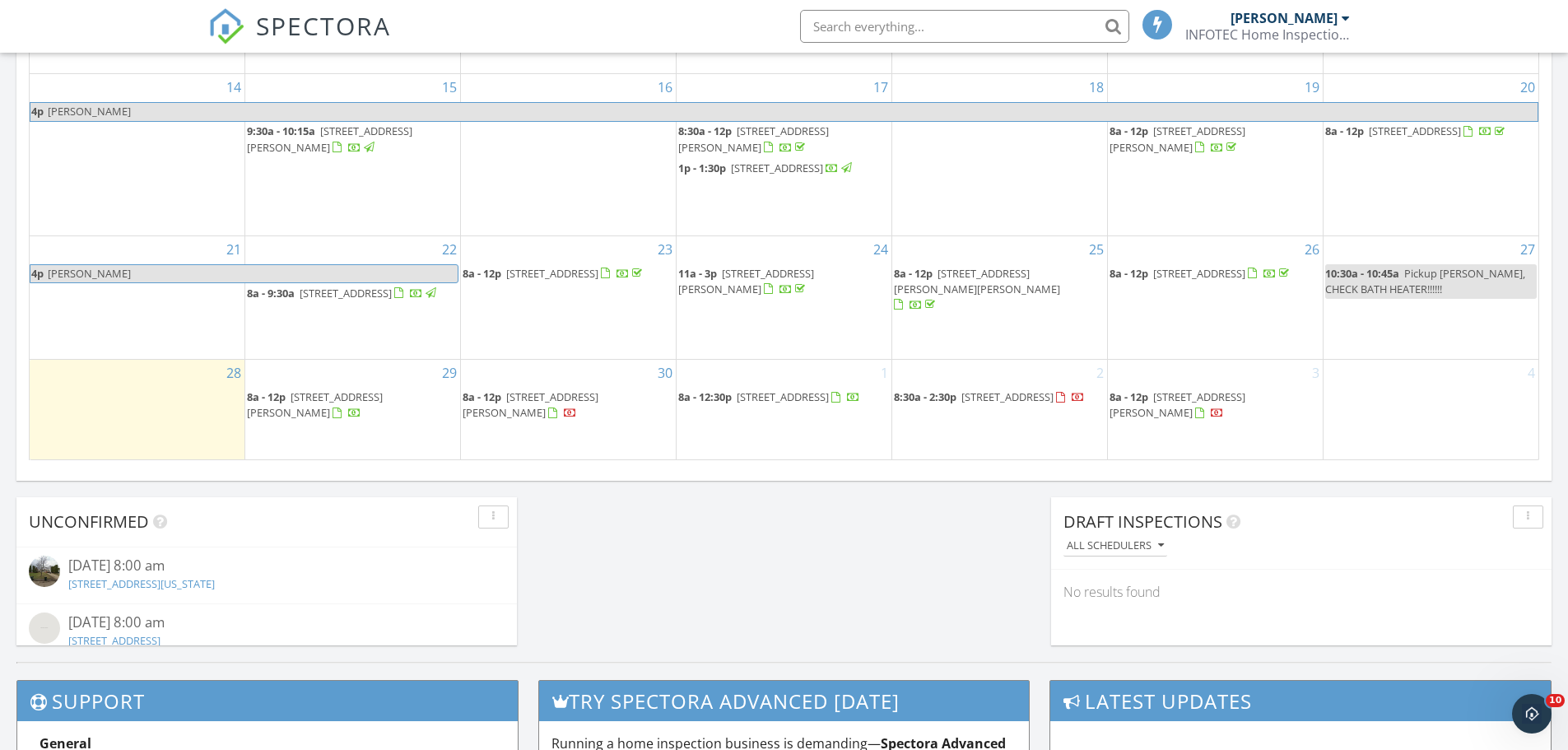
click at [377, 402] on span "11655 Sunset Cir, Hutchinson 55350" at bounding box center [315, 405] width 136 height 31
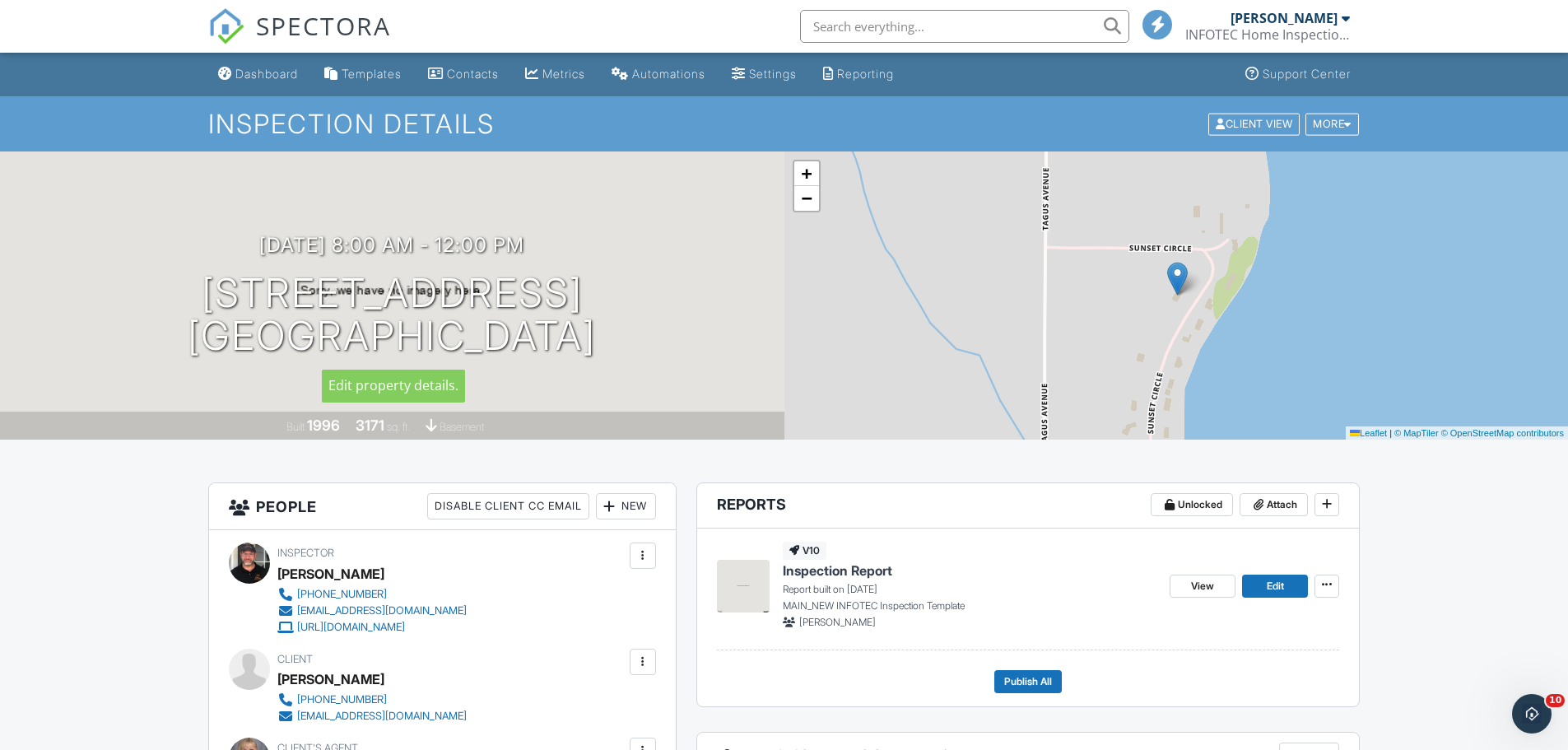
drag, startPoint x: 679, startPoint y: 340, endPoint x: 102, endPoint y: 298, distance: 578.5
click at [102, 298] on div "09/29/2025 8:00 am - 12:00 pm 11655 Sunset Cir Hutchinson, MN 55350" at bounding box center [392, 296] width 784 height 125
copy h1 "11655 Sunset Cir Hutchinson, MN 55350"
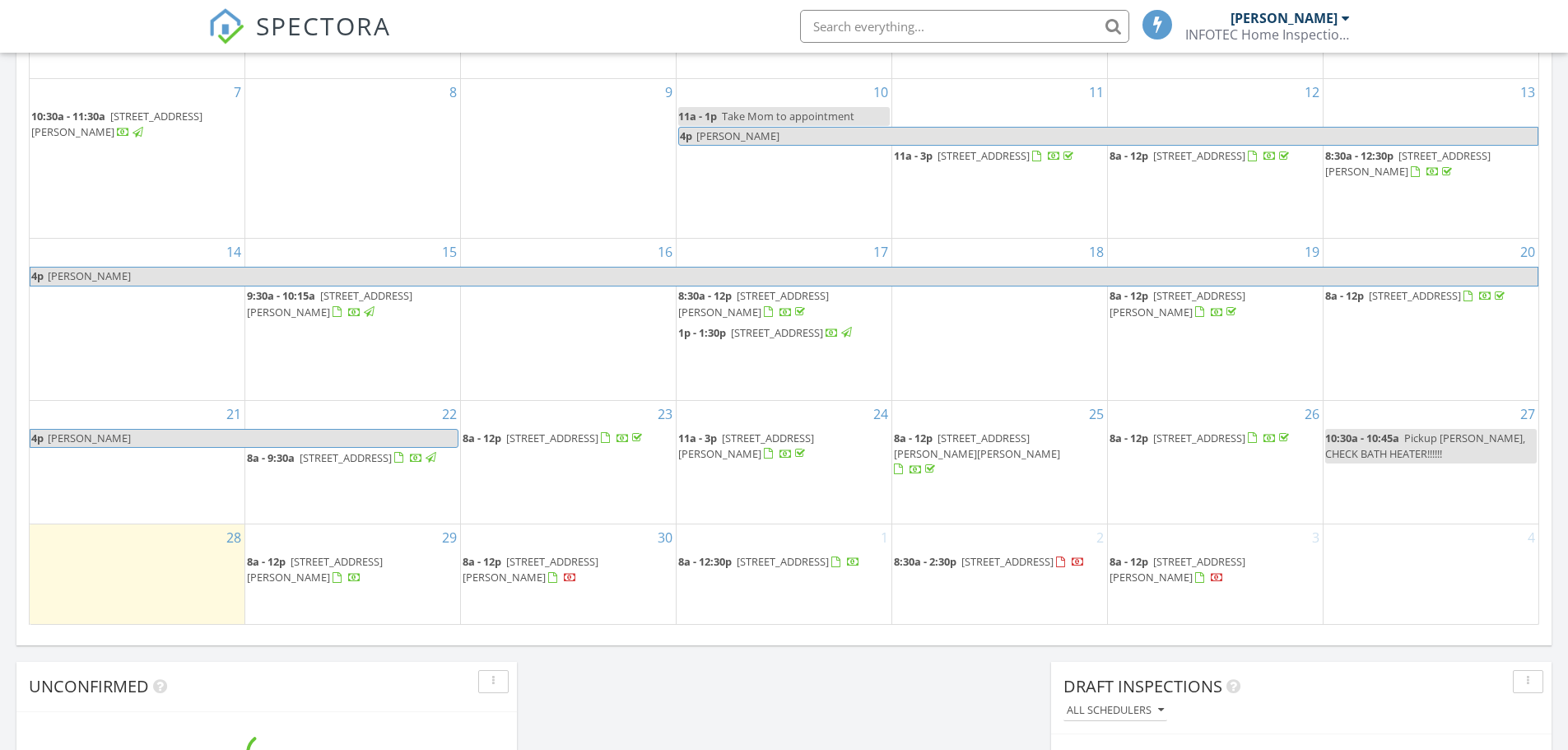
scroll to position [1524, 1594]
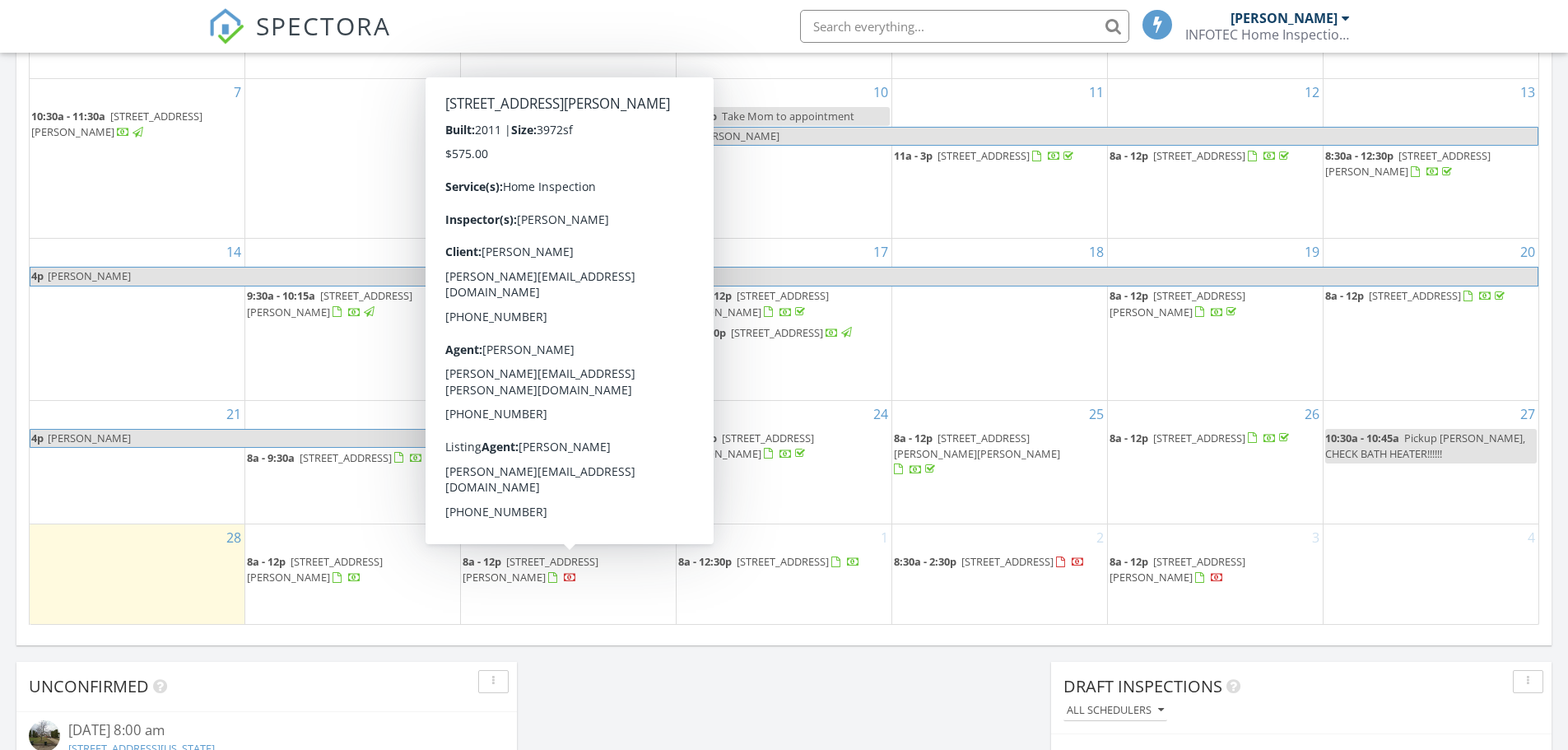
click at [570, 564] on span "18504 Cable Ave, Lester Prairie 55354" at bounding box center [530, 569] width 136 height 31
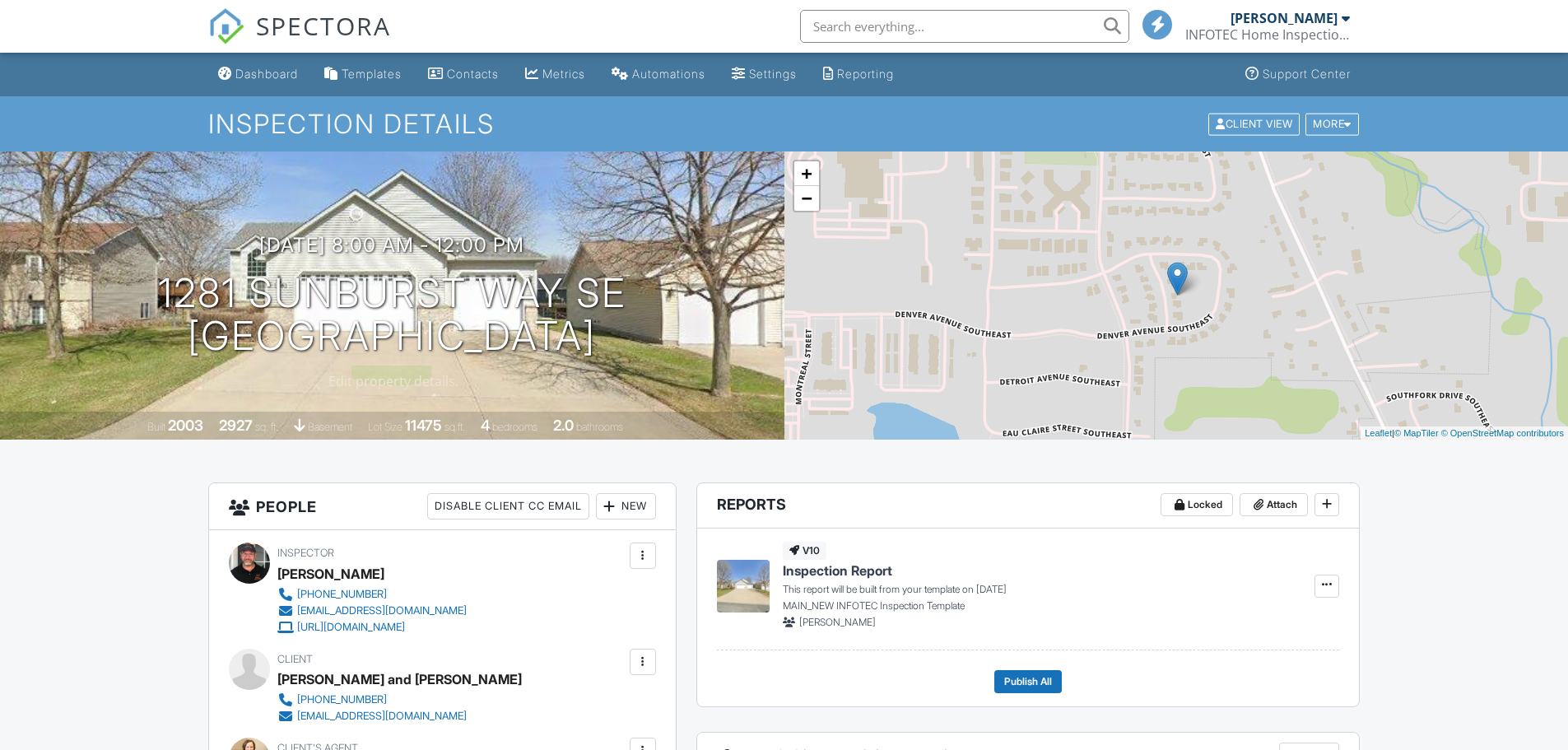
drag, startPoint x: 679, startPoint y: 339, endPoint x: 107, endPoint y: 311, distance: 572.7
click at [107, 311] on div "10/03/2025 8:00 am - 12:00 pm 1281 Sunburst Way SE Hutchinson, MN 55350" at bounding box center [392, 296] width 784 height 125
copy h1 "1281 Sunburst Way SE Hutchinson, MN 55350"
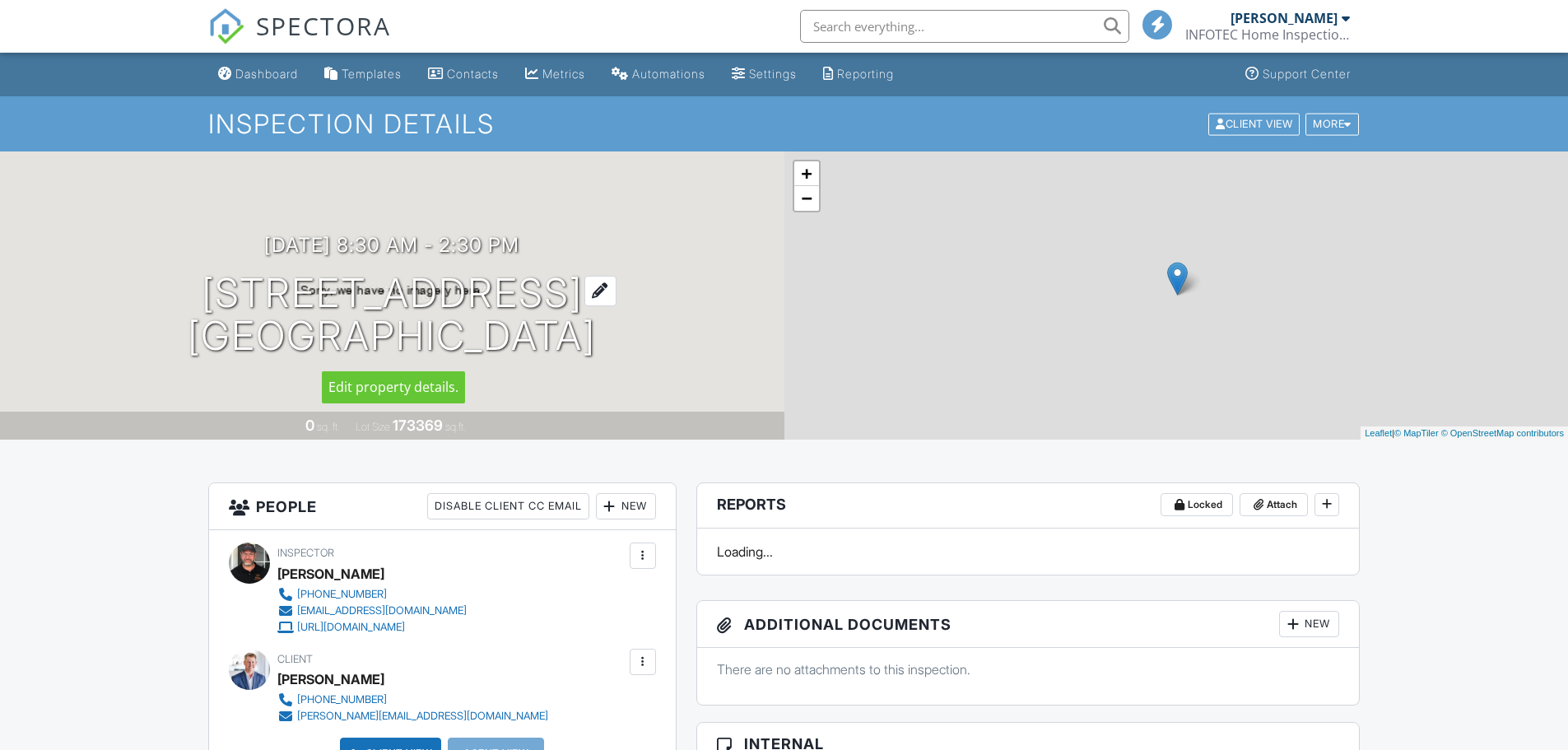
drag, startPoint x: 637, startPoint y: 350, endPoint x: 230, endPoint y: 287, distance: 411.8
click at [230, 287] on div "[DATE] 8:30 am - 2:30 pm [STREET_ADDRESS] [GEOGRAPHIC_DATA]" at bounding box center [392, 296] width 784 height 125
copy h1 "[STREET_ADDRESS]"
